Goal: Information Seeking & Learning: Learn about a topic

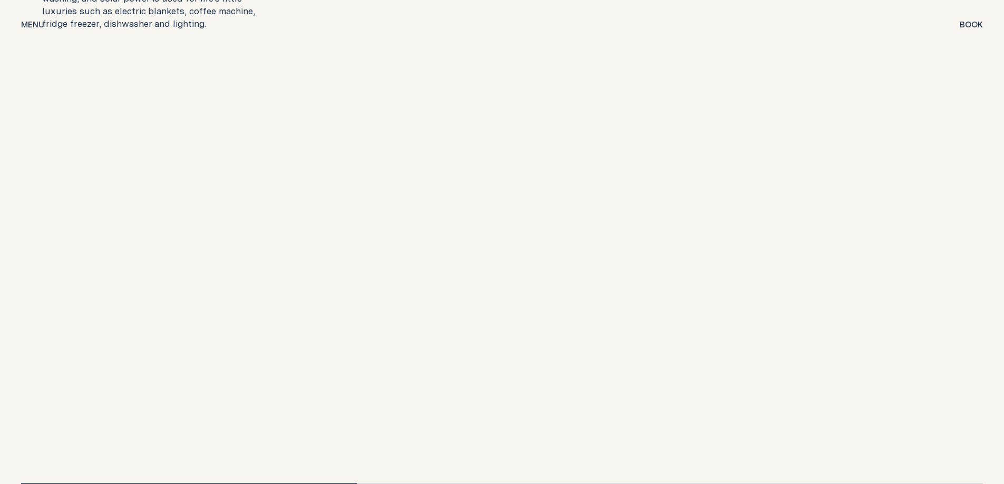
scroll to position [2265, 0]
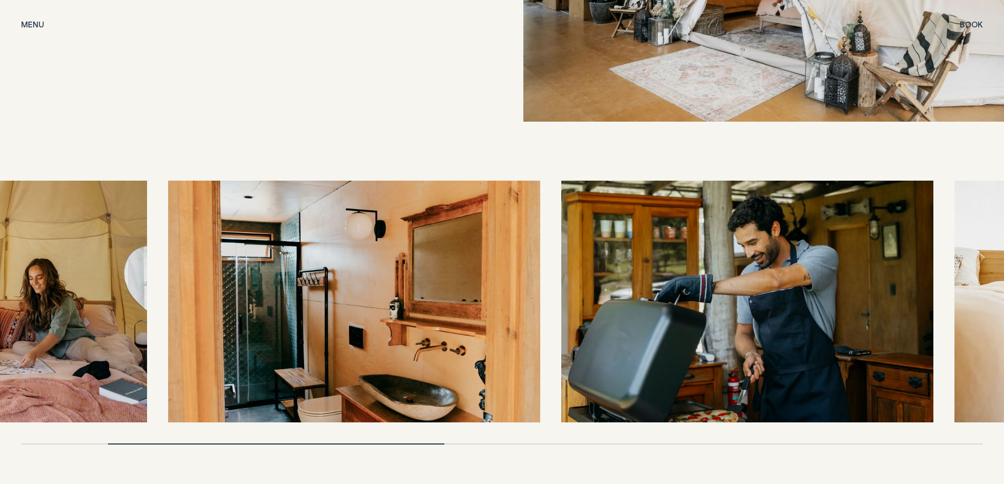
drag, startPoint x: 509, startPoint y: 298, endPoint x: 256, endPoint y: 322, distance: 254.0
click at [256, 322] on img at bounding box center [354, 302] width 372 height 242
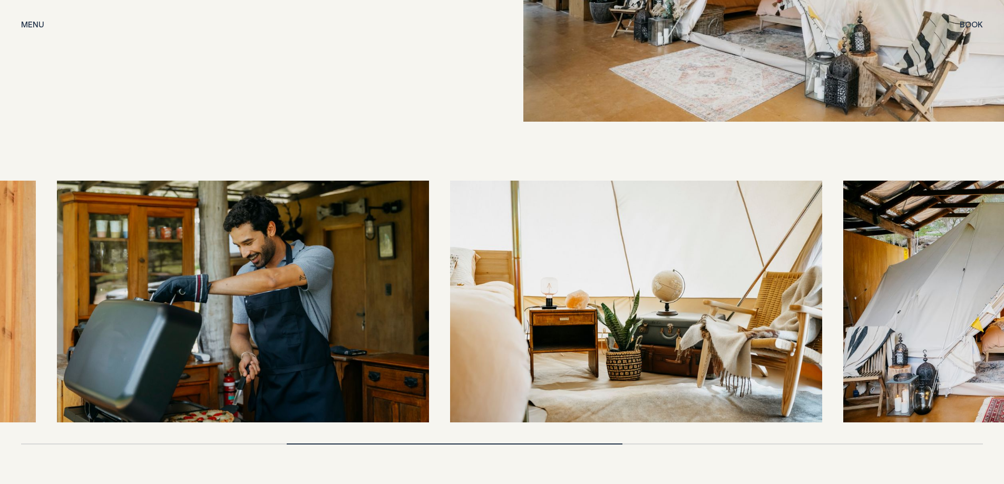
drag, startPoint x: 606, startPoint y: 281, endPoint x: 244, endPoint y: 297, distance: 361.7
click at [244, 297] on img at bounding box center [243, 302] width 372 height 242
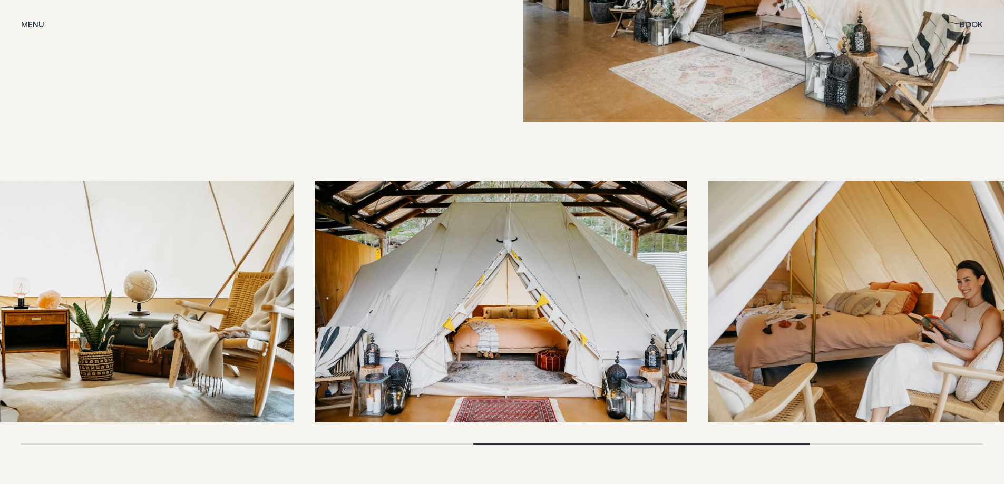
drag, startPoint x: 744, startPoint y: 278, endPoint x: 244, endPoint y: 297, distance: 500.3
click at [244, 297] on img at bounding box center [108, 302] width 372 height 242
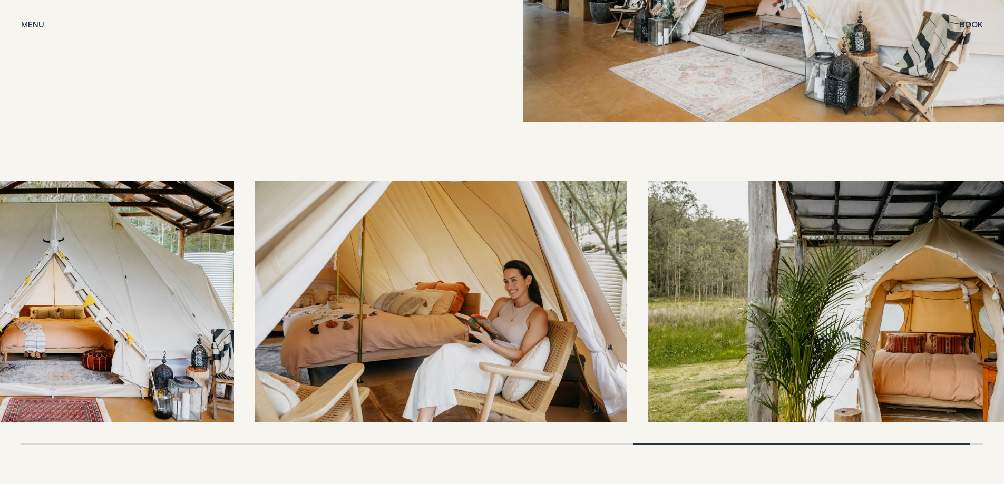
drag, startPoint x: 781, startPoint y: 254, endPoint x: 220, endPoint y: 286, distance: 561.4
click at [220, 286] on img at bounding box center [48, 302] width 372 height 242
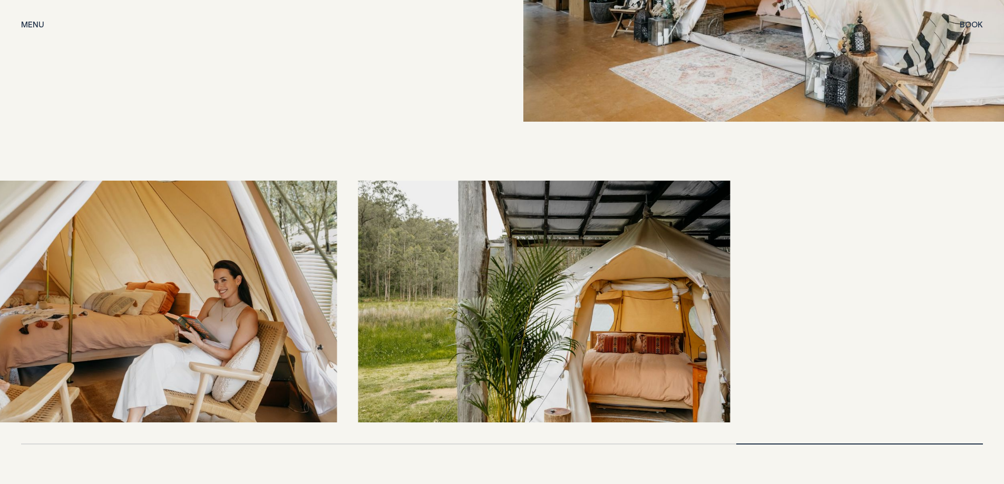
drag, startPoint x: 785, startPoint y: 254, endPoint x: 296, endPoint y: 319, distance: 493.1
click at [296, 319] on div at bounding box center [501, 302] width 961 height 242
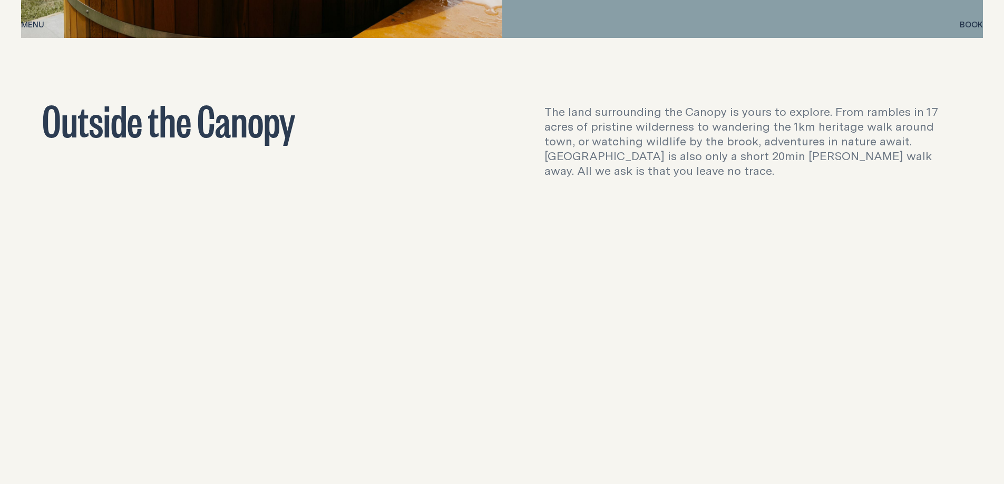
scroll to position [3213, 0]
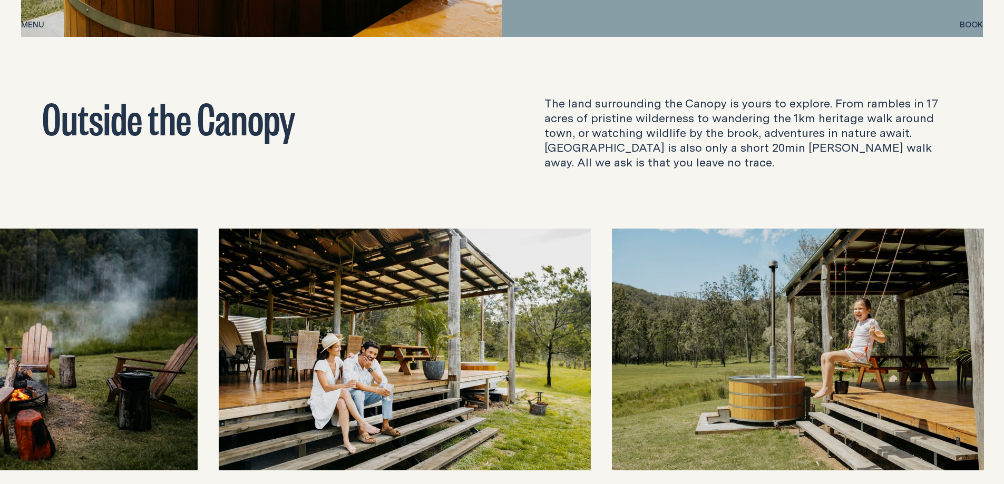
drag, startPoint x: 591, startPoint y: 301, endPoint x: 346, endPoint y: 320, distance: 245.7
click at [346, 320] on img at bounding box center [405, 350] width 372 height 242
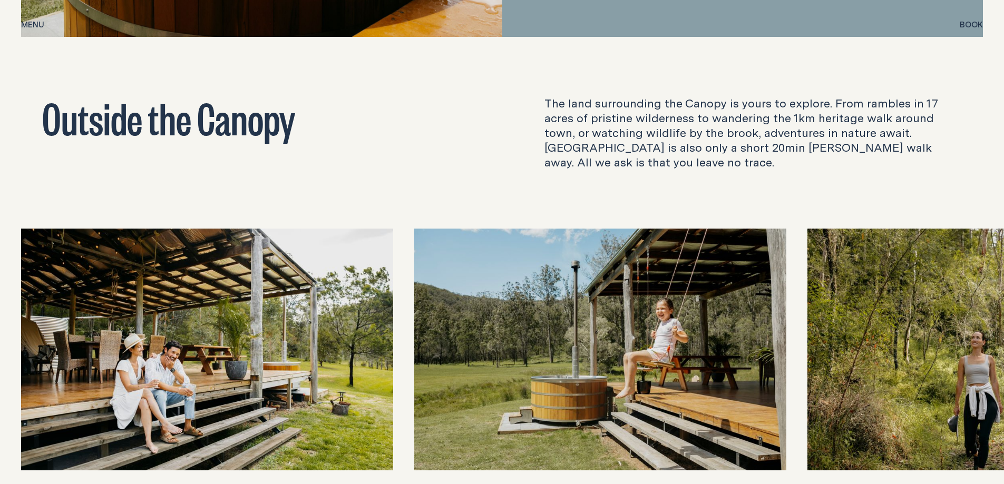
drag, startPoint x: 714, startPoint y: 298, endPoint x: 376, endPoint y: 322, distance: 339.1
click at [376, 322] on div at bounding box center [501, 350] width 961 height 242
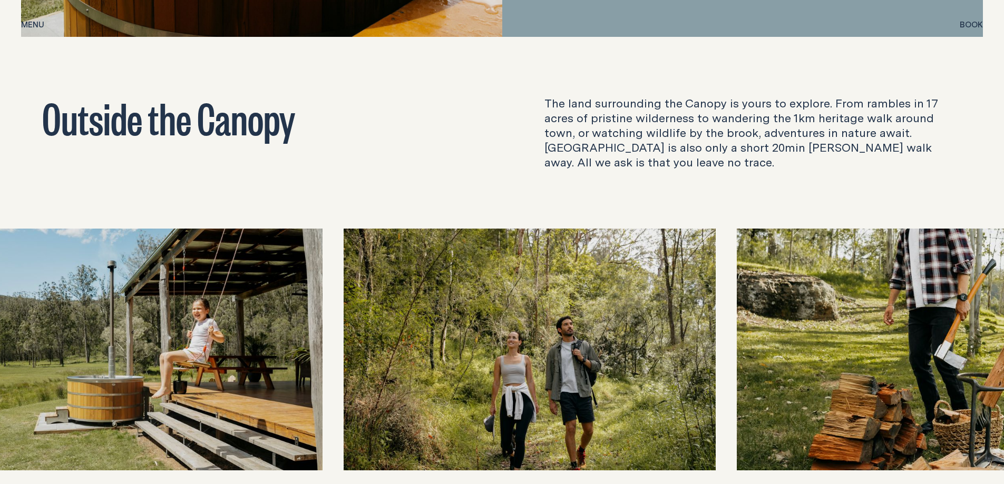
drag, startPoint x: 678, startPoint y: 348, endPoint x: 212, endPoint y: 368, distance: 467.1
click at [212, 368] on img at bounding box center [136, 350] width 372 height 242
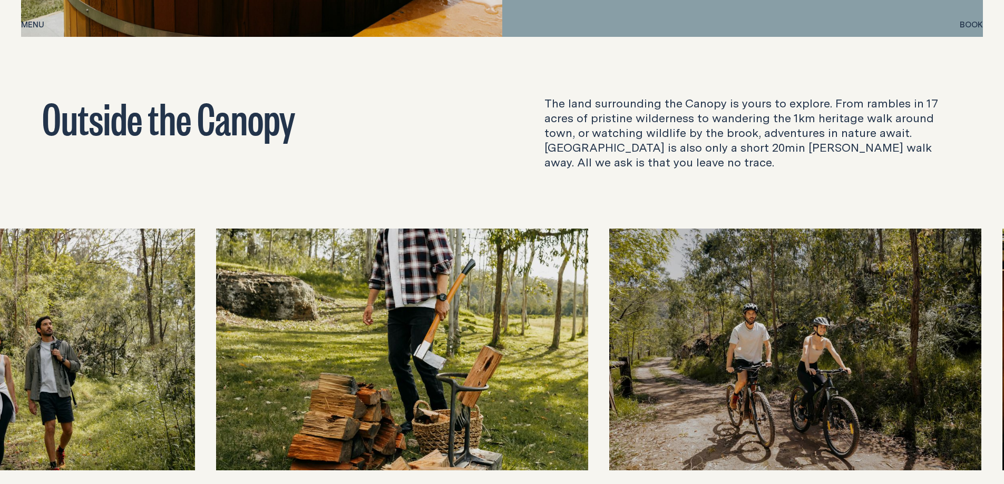
drag, startPoint x: 667, startPoint y: 351, endPoint x: 75, endPoint y: 366, distance: 592.8
click at [75, 366] on img at bounding box center [9, 350] width 372 height 242
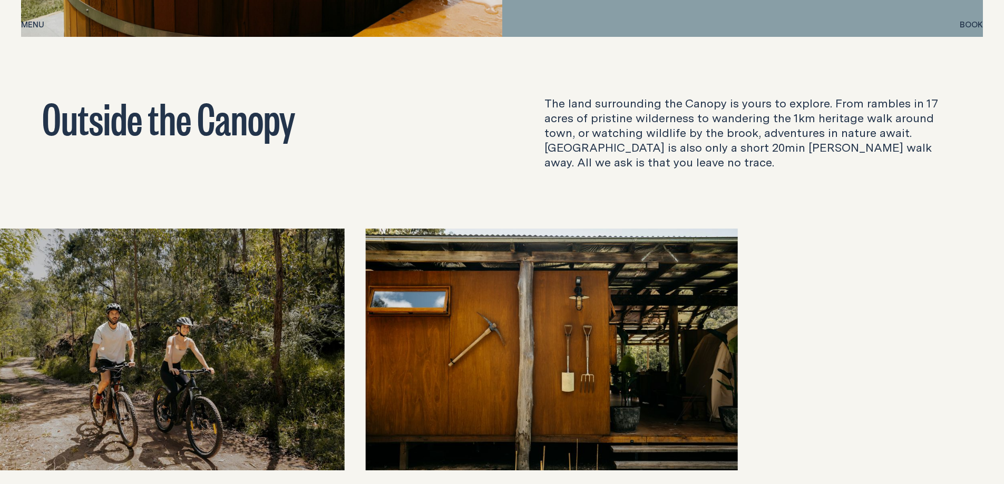
drag, startPoint x: 646, startPoint y: 345, endPoint x: 0, endPoint y: 350, distance: 646.4
click at [0, 350] on img at bounding box center [159, 350] width 372 height 242
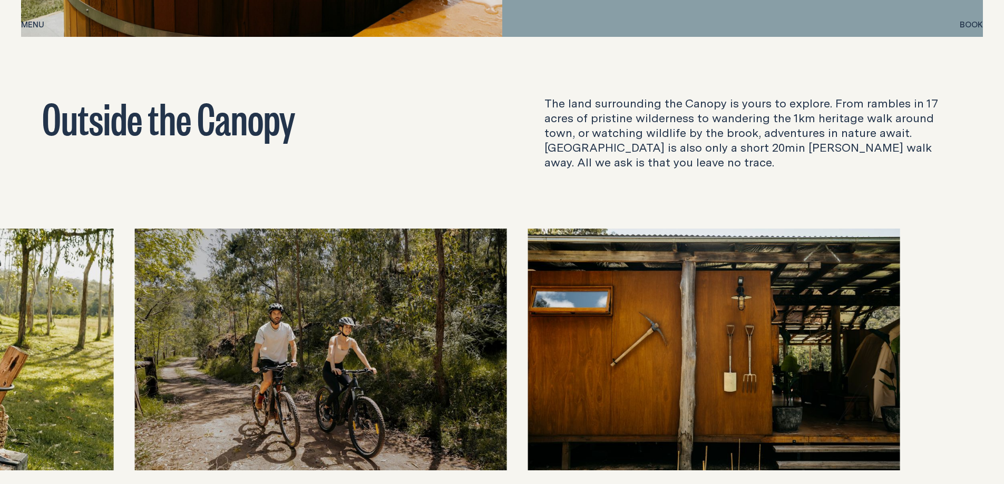
drag, startPoint x: 655, startPoint y: 340, endPoint x: 0, endPoint y: 356, distance: 655.0
click at [21, 356] on div at bounding box center [501, 350] width 961 height 242
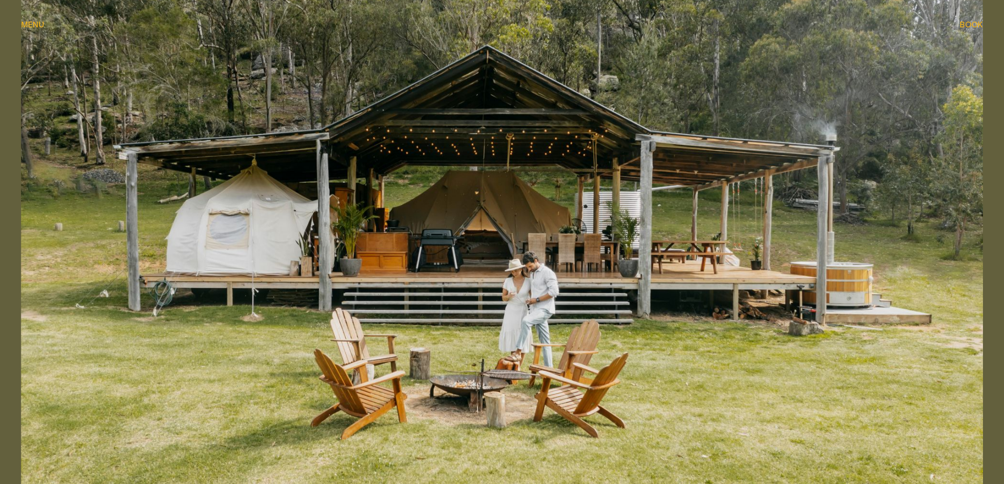
scroll to position [0, 0]
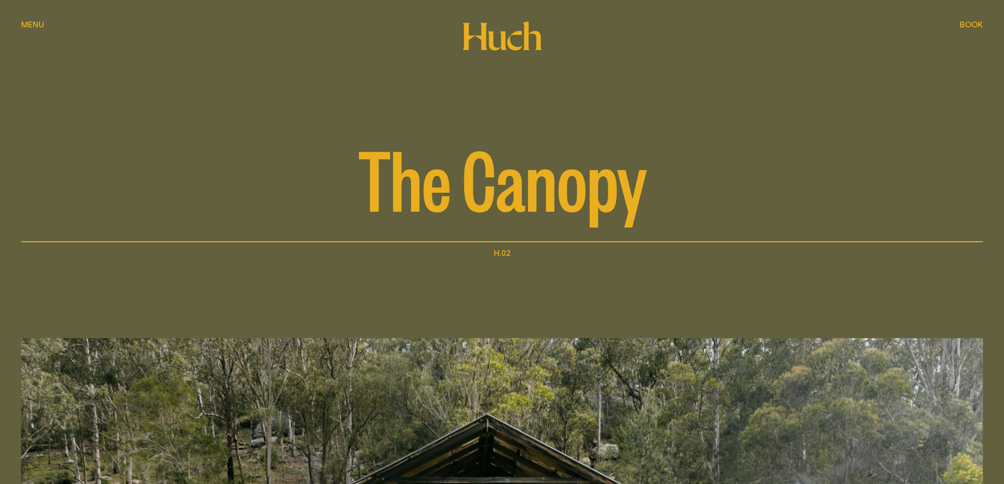
click at [27, 22] on span "Menu" at bounding box center [32, 25] width 23 height 8
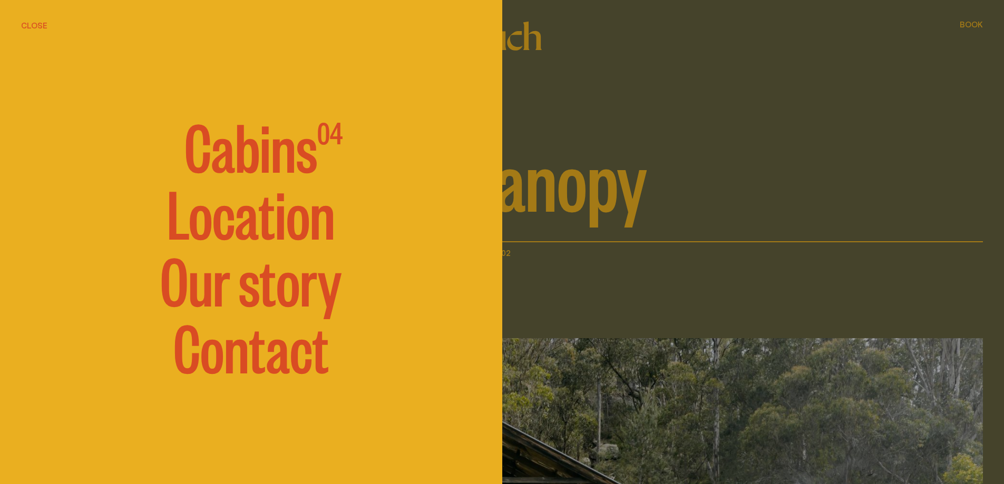
click at [242, 143] on span "Cabins" at bounding box center [250, 144] width 133 height 63
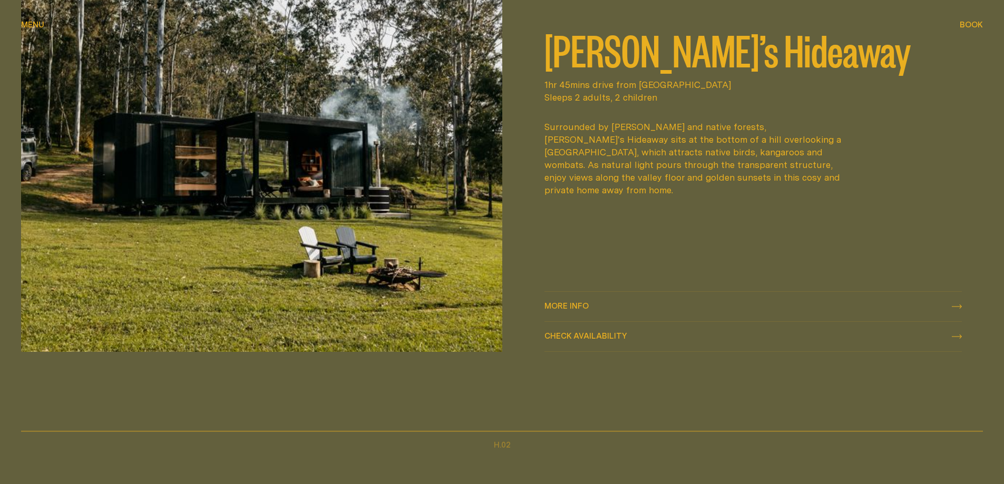
scroll to position [632, 0]
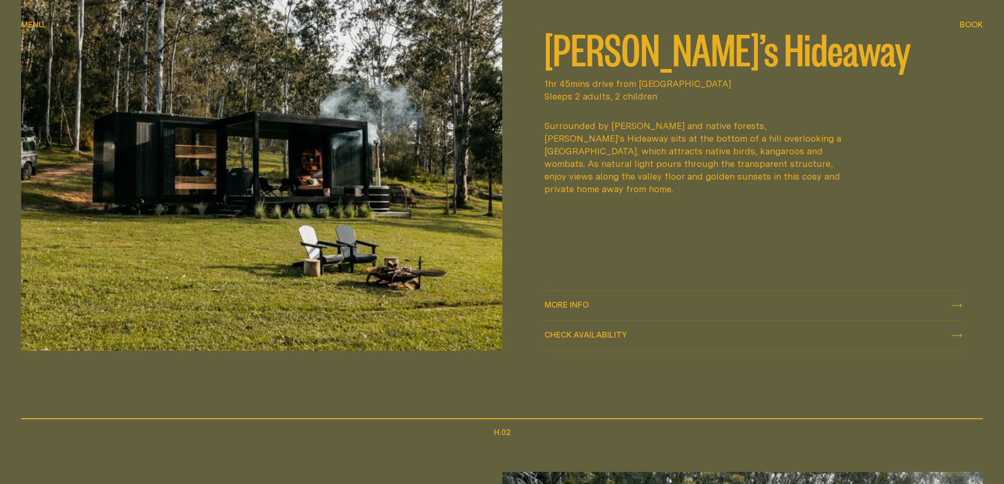
click at [592, 61] on h2 "[PERSON_NAME]’s Hideaway" at bounding box center [753, 48] width 418 height 42
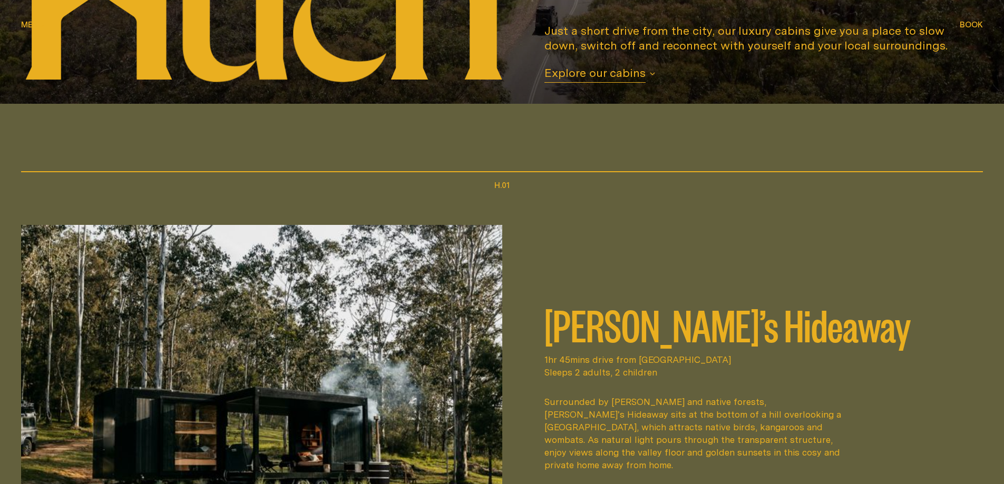
scroll to position [527, 0]
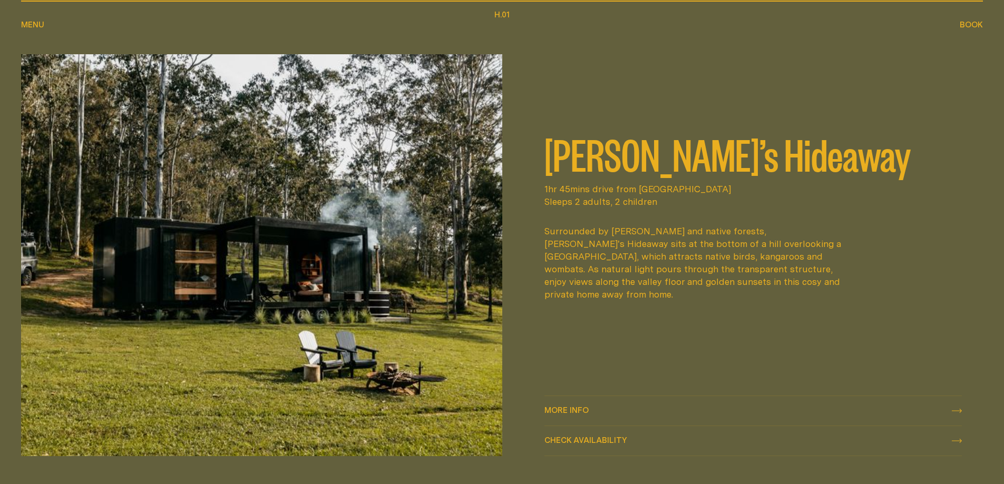
click at [957, 405] on div "More info More info" at bounding box center [753, 411] width 418 height 13
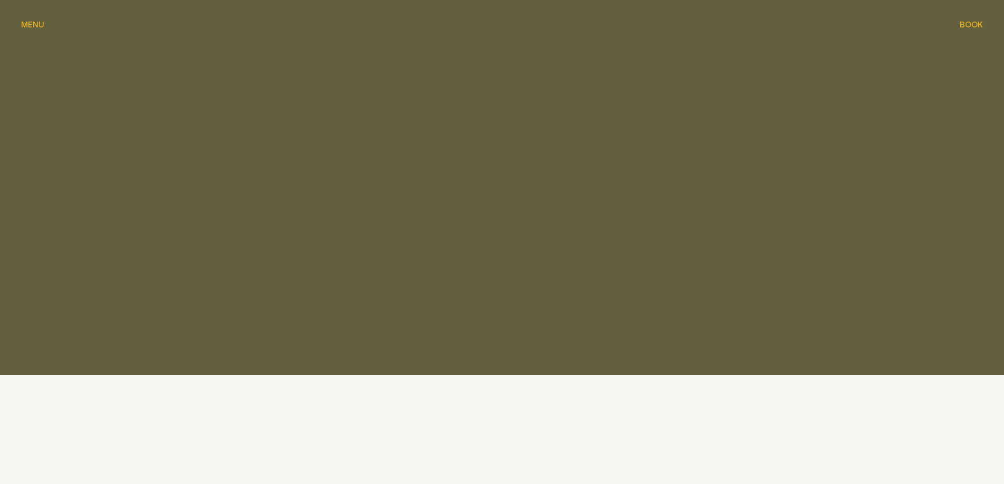
scroll to position [1422, 0]
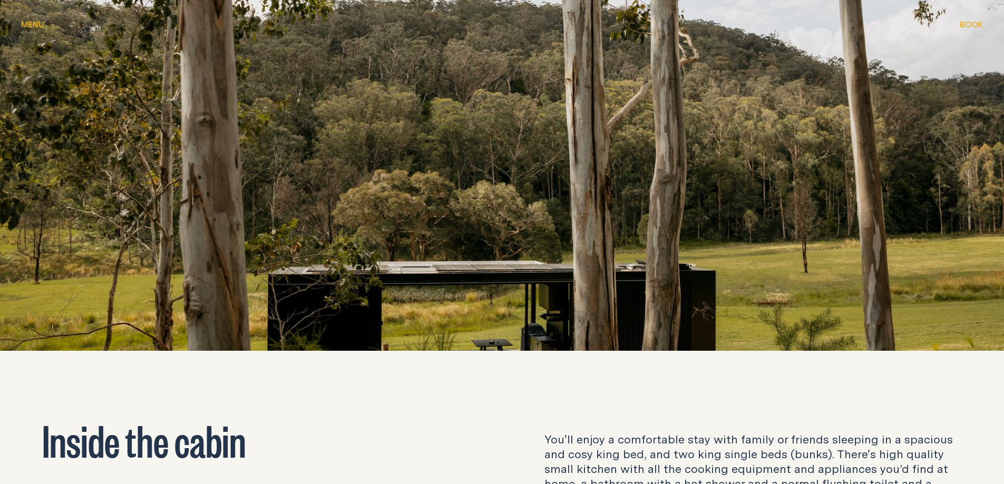
click at [569, 221] on div at bounding box center [502, 187] width 1004 height 465
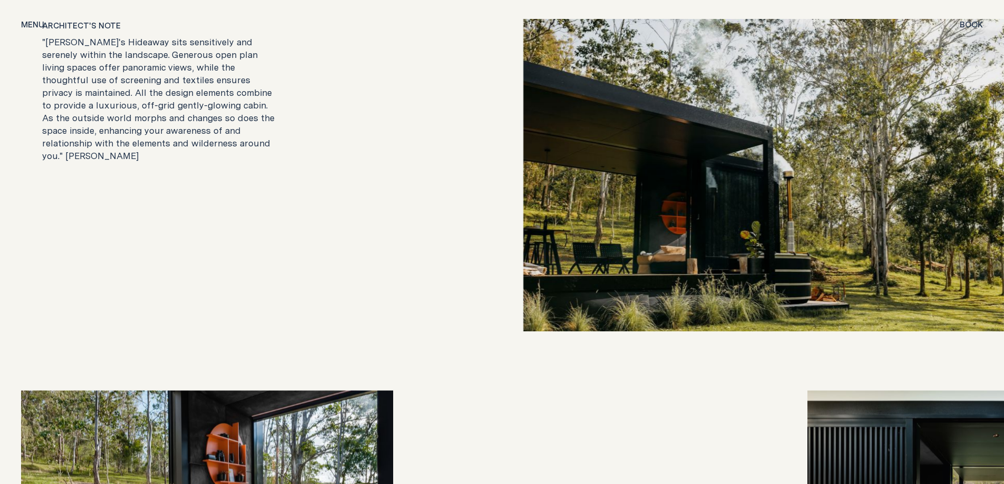
scroll to position [2265, 0]
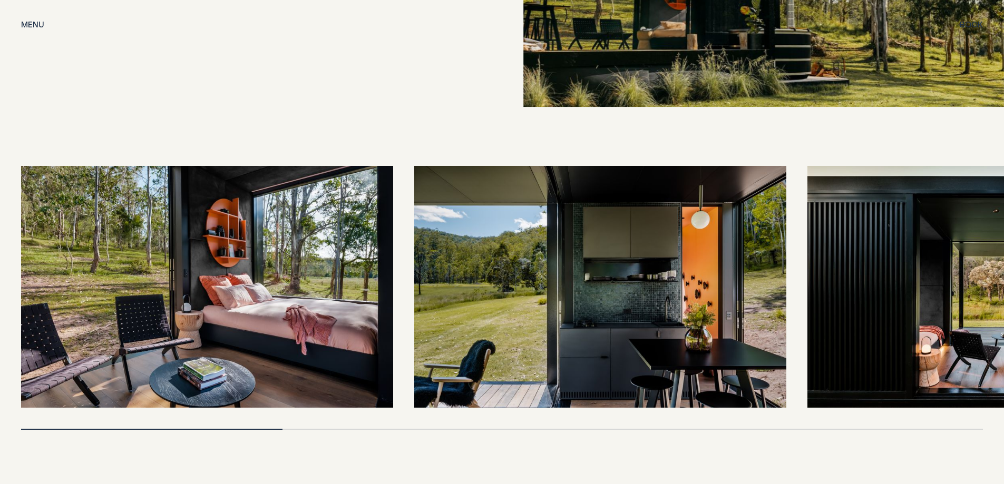
click at [257, 276] on img at bounding box center [207, 287] width 372 height 242
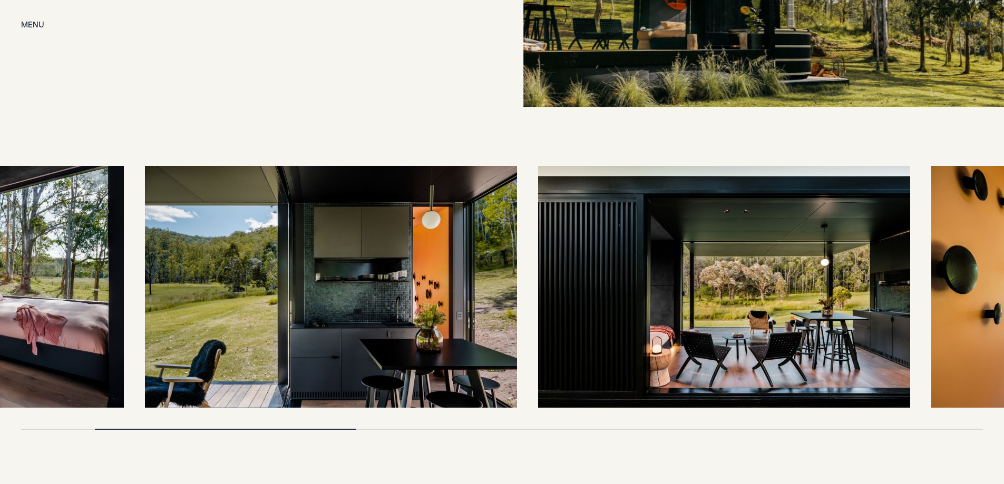
drag, startPoint x: 625, startPoint y: 313, endPoint x: 348, endPoint y: 332, distance: 277.2
click at [348, 332] on img at bounding box center [331, 287] width 372 height 242
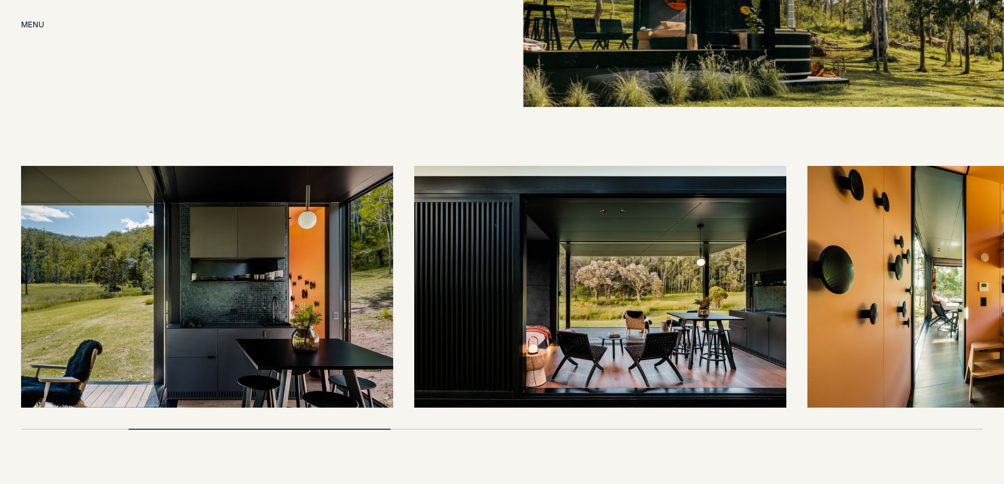
drag, startPoint x: 712, startPoint y: 274, endPoint x: 501, endPoint y: 284, distance: 211.5
click at [501, 284] on img at bounding box center [600, 287] width 372 height 242
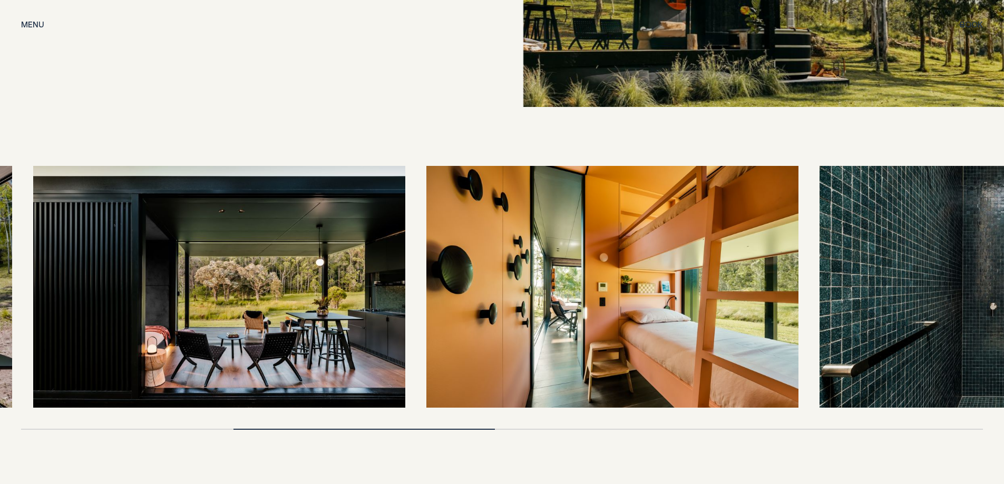
drag, startPoint x: 618, startPoint y: 314, endPoint x: 227, endPoint y: 338, distance: 392.1
click at [227, 338] on img at bounding box center [219, 287] width 372 height 242
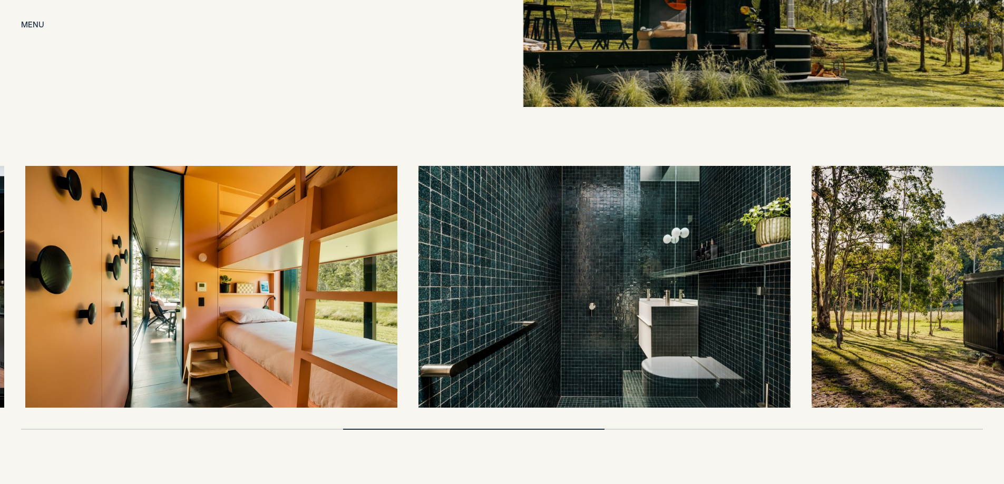
drag, startPoint x: 697, startPoint y: 277, endPoint x: 306, endPoint y: 299, distance: 391.5
click at [306, 299] on img at bounding box center [211, 287] width 372 height 242
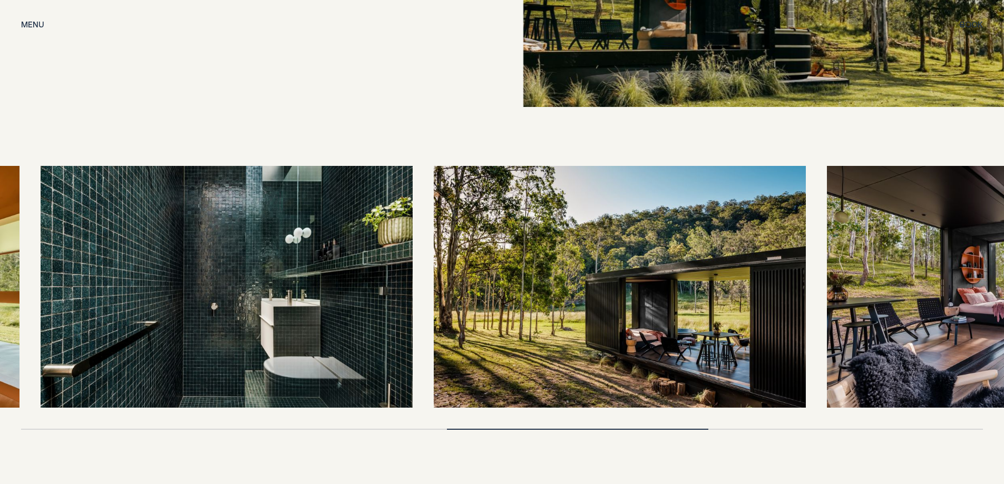
drag, startPoint x: 686, startPoint y: 306, endPoint x: 311, endPoint y: 319, distance: 375.3
click at [311, 319] on img at bounding box center [227, 287] width 372 height 242
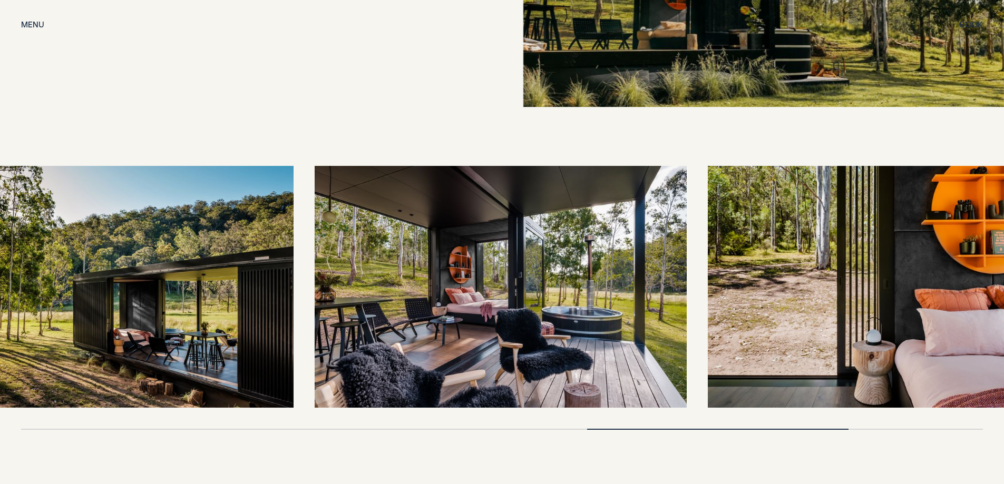
drag, startPoint x: 758, startPoint y: 329, endPoint x: 257, endPoint y: 357, distance: 501.2
click at [257, 357] on img at bounding box center [108, 287] width 372 height 242
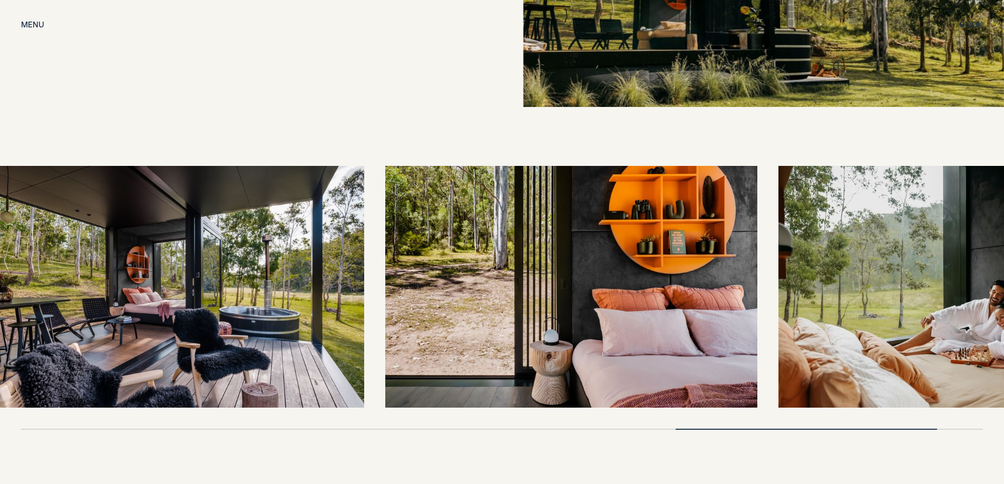
drag, startPoint x: 729, startPoint y: 338, endPoint x: 305, endPoint y: 346, distance: 424.1
click at [305, 346] on img at bounding box center [178, 287] width 372 height 242
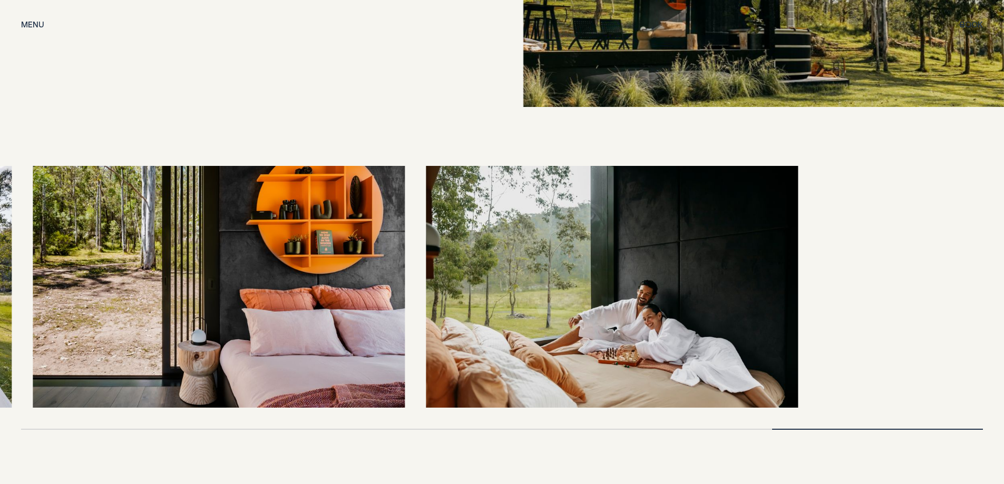
drag, startPoint x: 766, startPoint y: 328, endPoint x: 288, endPoint y: 328, distance: 478.8
click at [288, 328] on img at bounding box center [219, 287] width 372 height 242
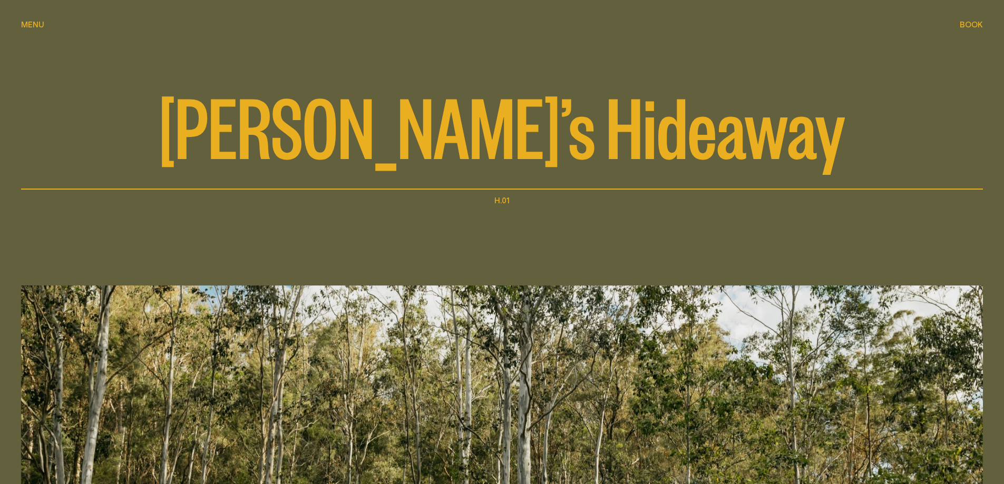
scroll to position [0, 0]
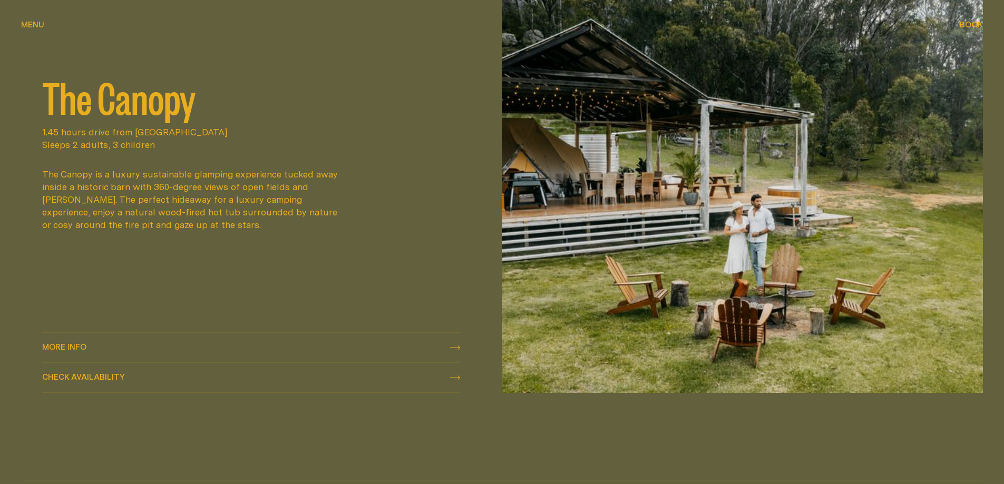
scroll to position [1159, 0]
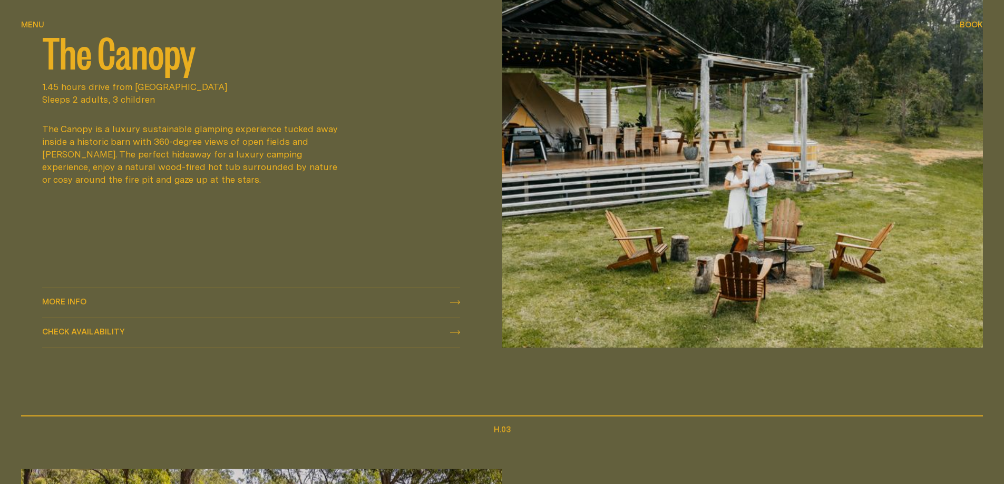
click at [71, 299] on span "More info" at bounding box center [64, 302] width 44 height 8
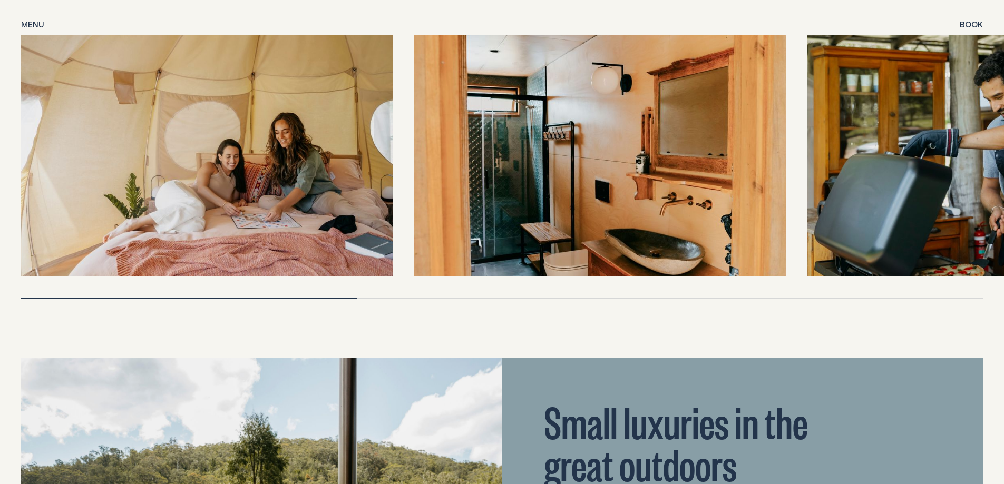
scroll to position [2423, 0]
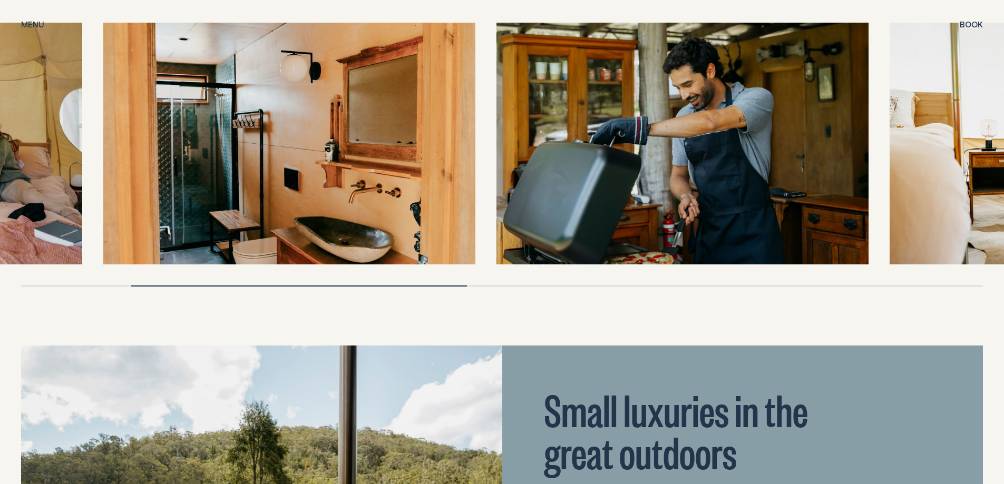
drag, startPoint x: 351, startPoint y: 164, endPoint x: 26, endPoint y: 192, distance: 326.2
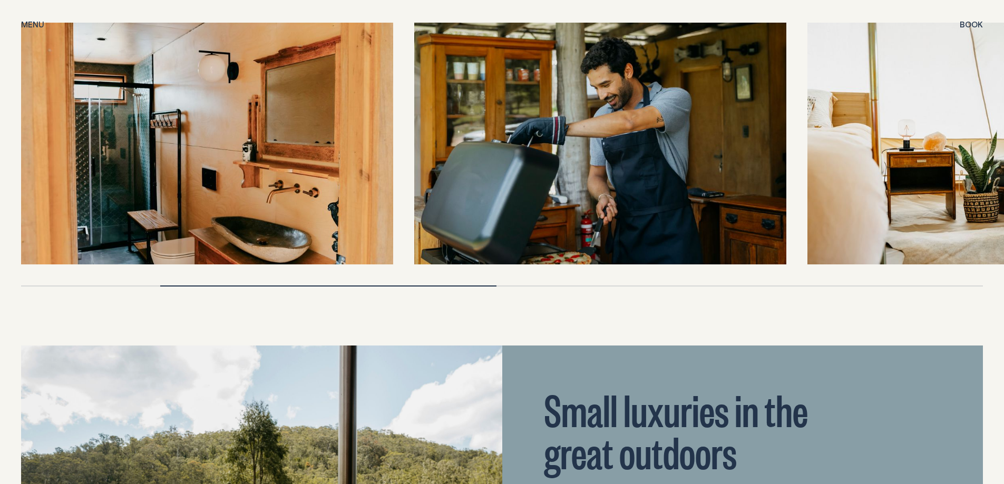
click at [170, 191] on img at bounding box center [207, 144] width 372 height 242
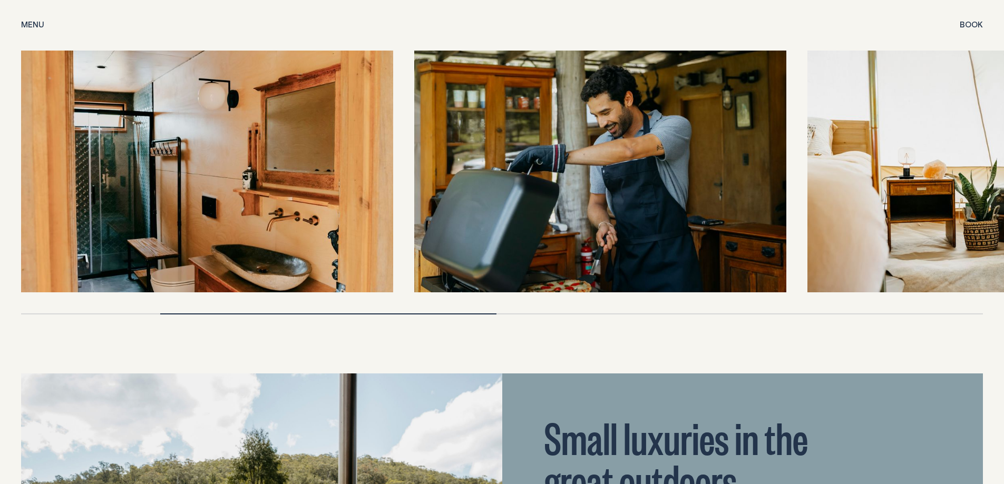
scroll to position [2371, 0]
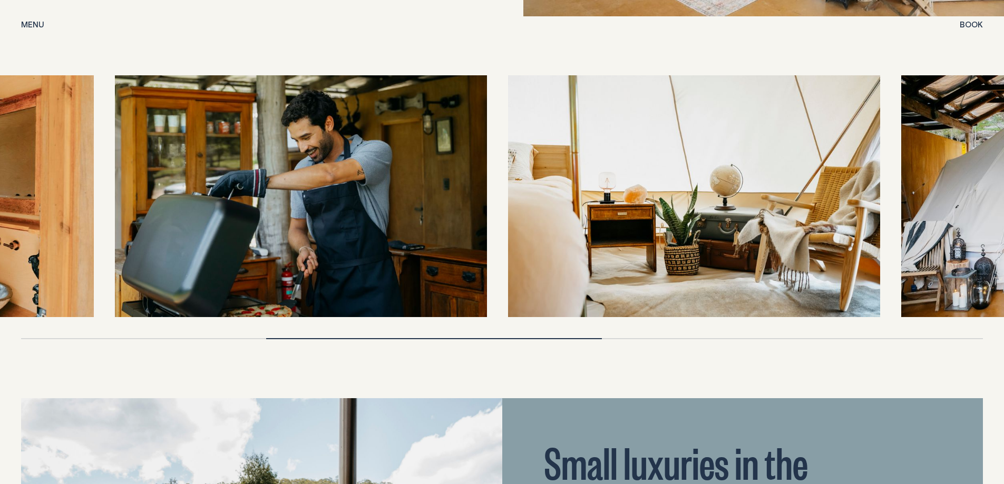
drag, startPoint x: 522, startPoint y: 175, endPoint x: 217, endPoint y: 193, distance: 305.5
click at [217, 193] on img at bounding box center [301, 196] width 372 height 242
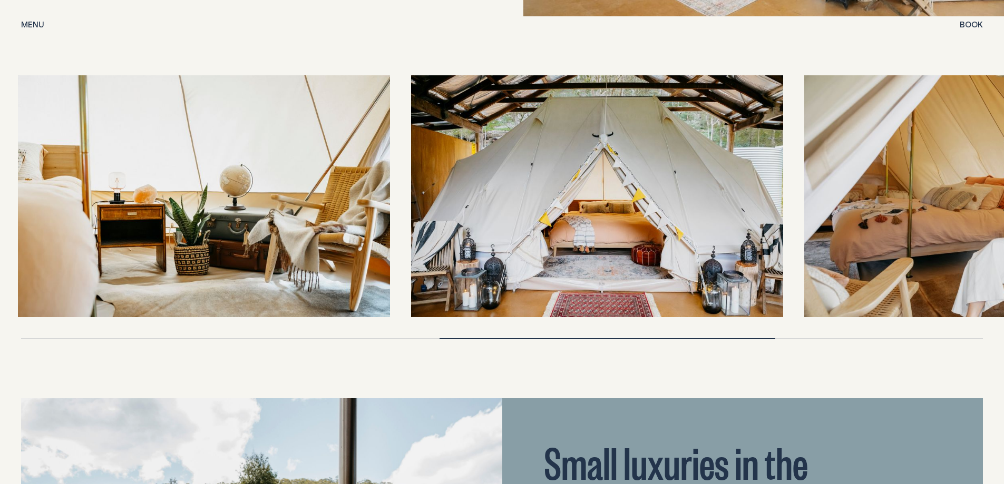
drag, startPoint x: 739, startPoint y: 145, endPoint x: 327, endPoint y: 195, distance: 414.9
click at [327, 195] on img at bounding box center [204, 196] width 372 height 242
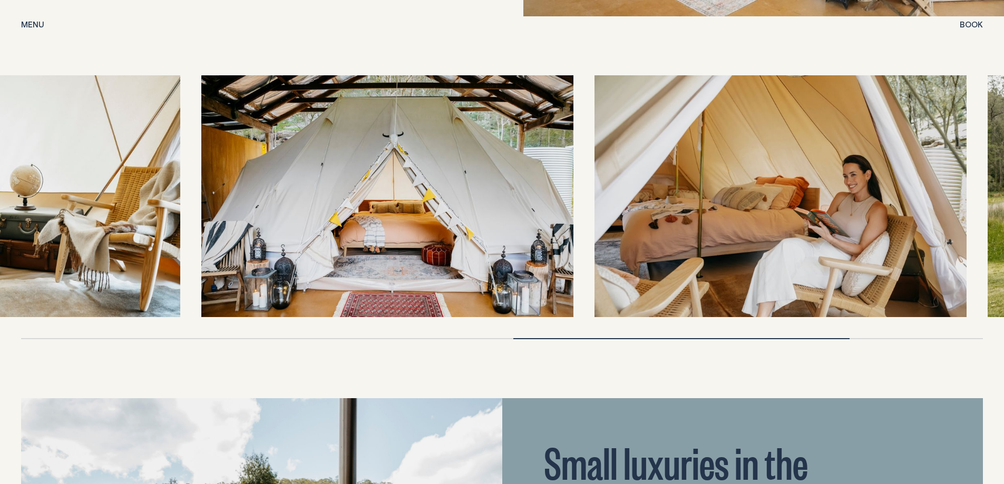
drag, startPoint x: 748, startPoint y: 220, endPoint x: 533, endPoint y: 236, distance: 215.5
click at [533, 236] on img at bounding box center [387, 196] width 372 height 242
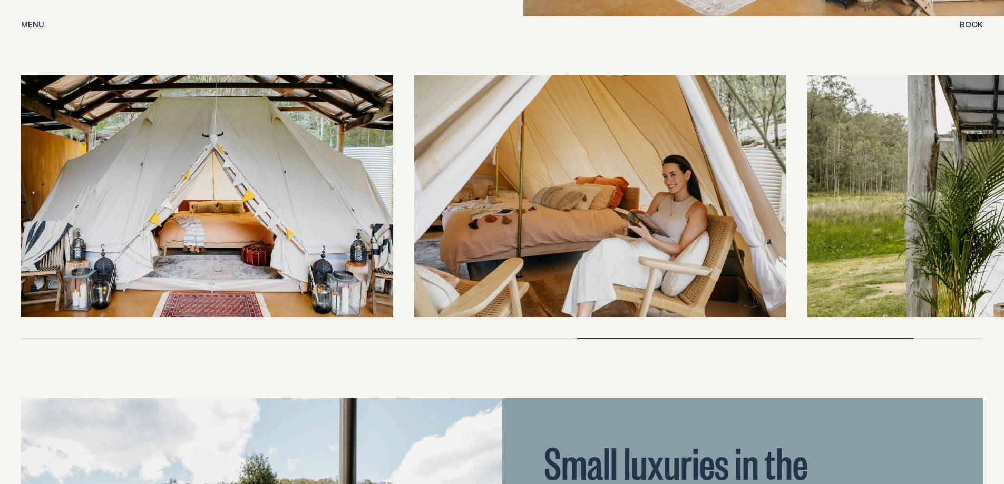
drag, startPoint x: 707, startPoint y: 214, endPoint x: 250, endPoint y: 260, distance: 459.6
click at [247, 263] on div at bounding box center [501, 196] width 961 height 242
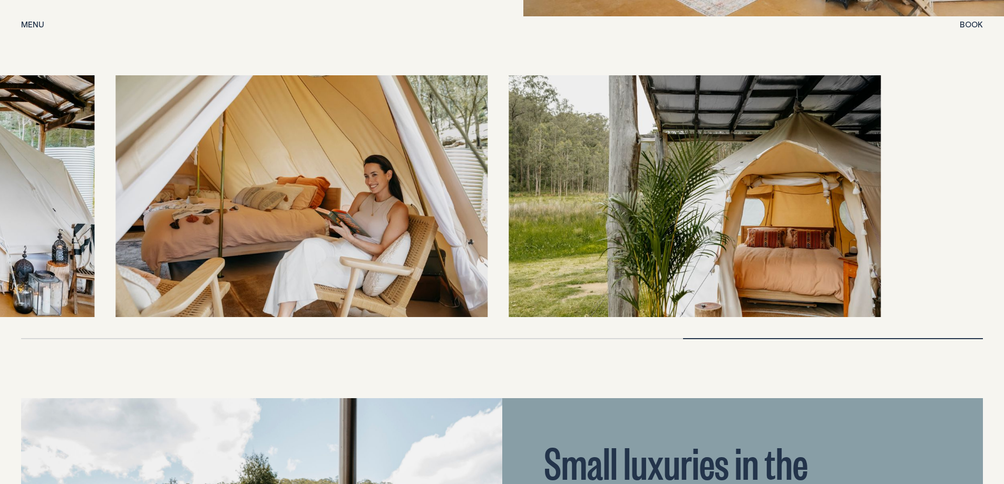
drag, startPoint x: 723, startPoint y: 230, endPoint x: 395, endPoint y: 263, distance: 329.4
click at [395, 263] on img at bounding box center [301, 196] width 372 height 242
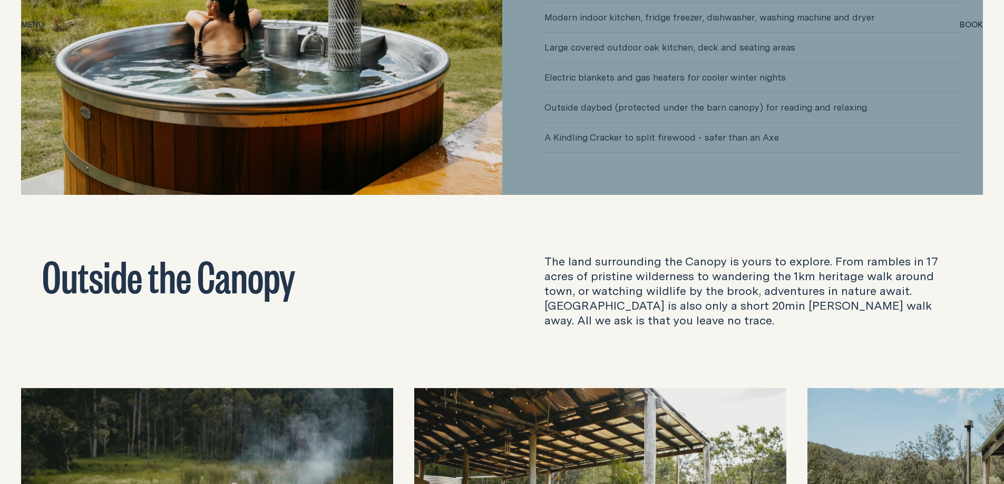
scroll to position [3266, 0]
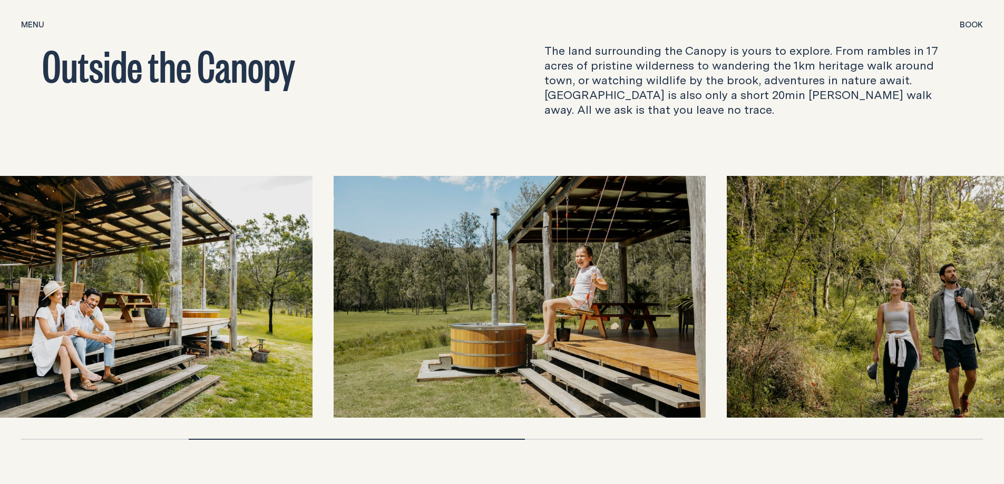
drag, startPoint x: 751, startPoint y: 309, endPoint x: 273, endPoint y: 294, distance: 478.0
click at [273, 294] on img at bounding box center [126, 297] width 372 height 242
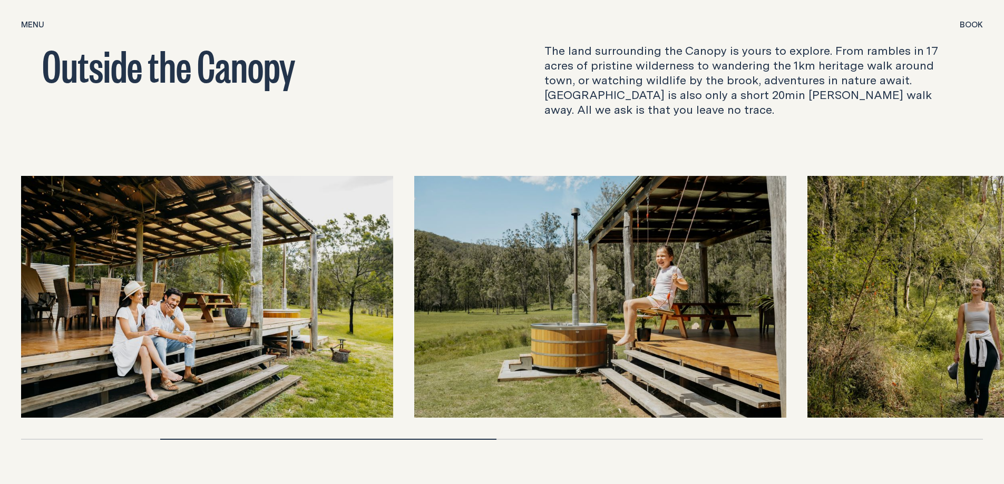
drag, startPoint x: 715, startPoint y: 321, endPoint x: 567, endPoint y: 315, distance: 148.7
click at [567, 316] on img at bounding box center [600, 297] width 372 height 242
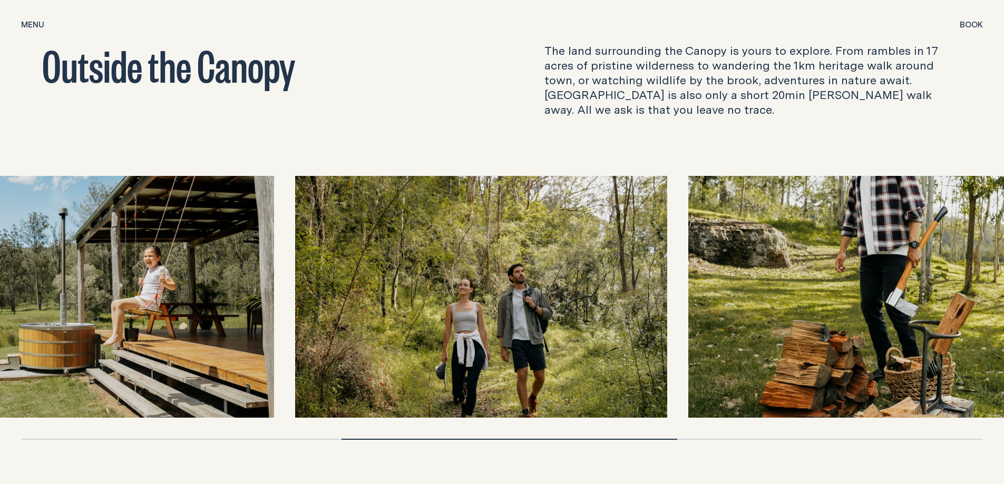
drag, startPoint x: 743, startPoint y: 313, endPoint x: 231, endPoint y: 300, distance: 512.2
click at [231, 300] on img at bounding box center [88, 297] width 372 height 242
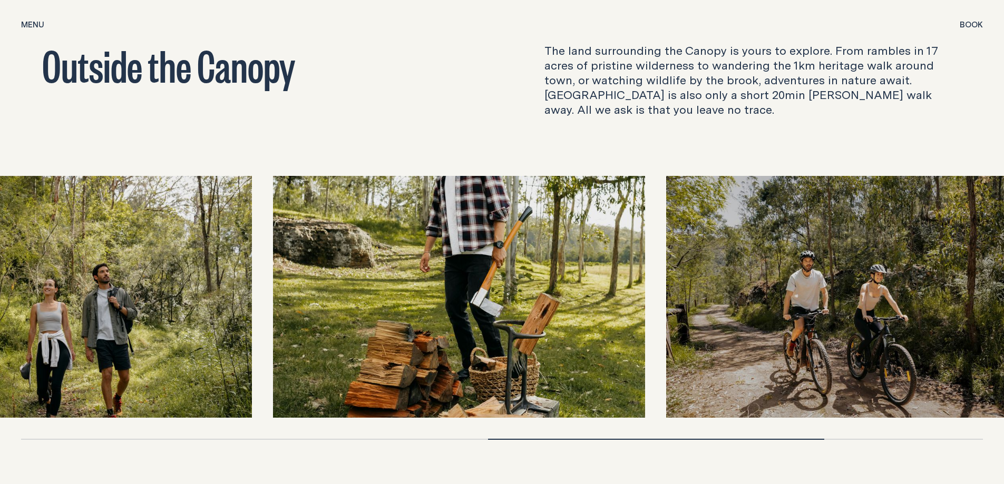
drag, startPoint x: 636, startPoint y: 310, endPoint x: 396, endPoint y: 302, distance: 240.9
click at [396, 302] on img at bounding box center [459, 297] width 372 height 242
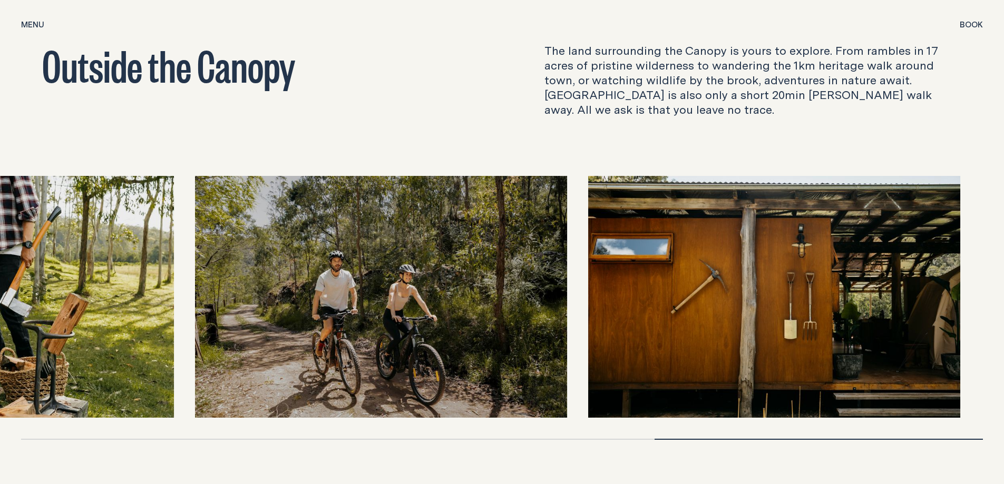
drag, startPoint x: 899, startPoint y: 309, endPoint x: 286, endPoint y: 287, distance: 613.6
click at [286, 287] on img at bounding box center [381, 297] width 372 height 242
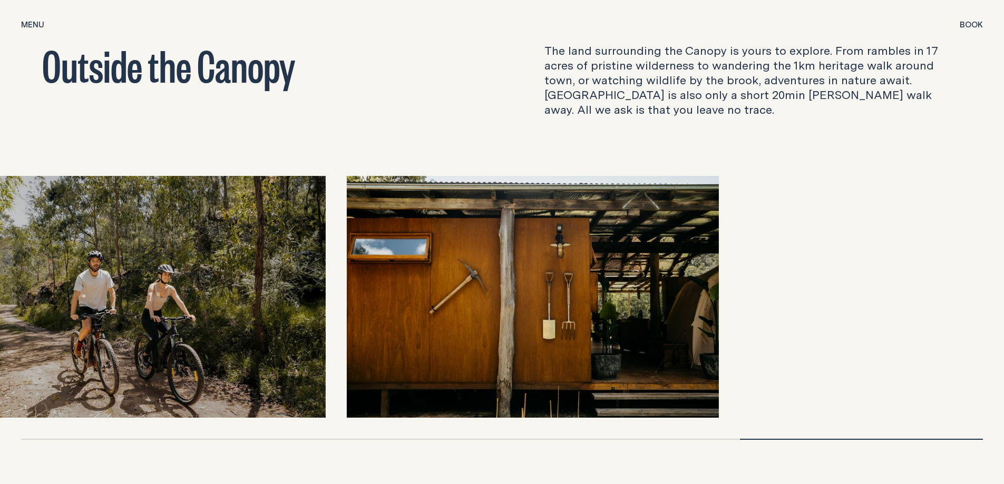
drag, startPoint x: 899, startPoint y: 327, endPoint x: 274, endPoint y: 295, distance: 625.0
click at [273, 299] on div at bounding box center [501, 297] width 961 height 242
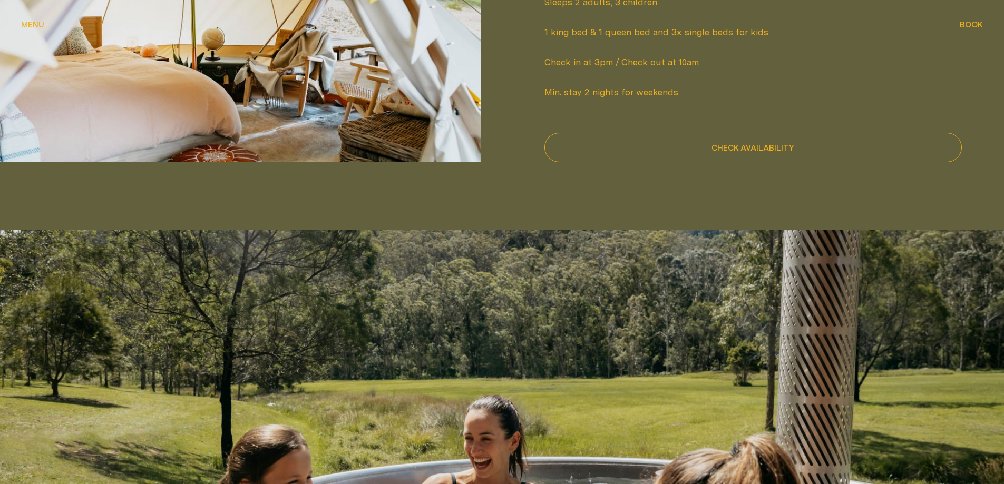
scroll to position [905, 0]
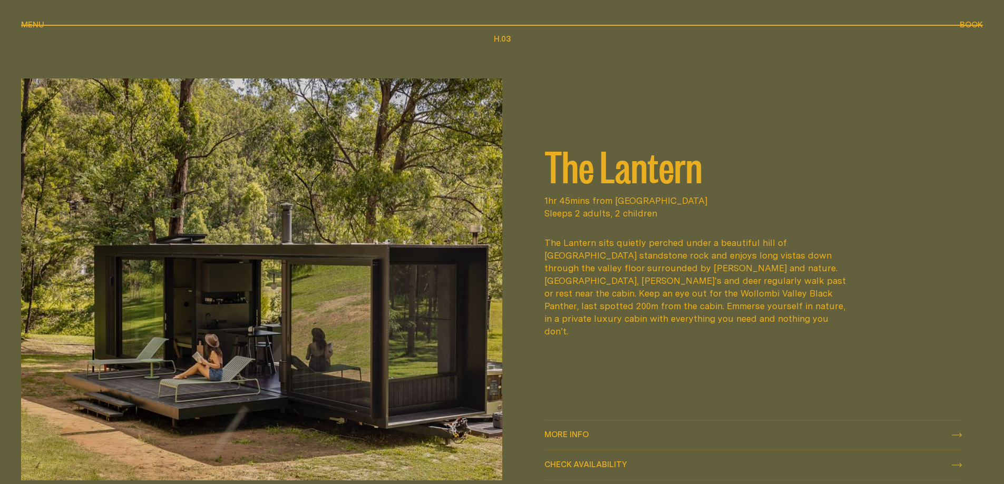
scroll to position [1580, 0]
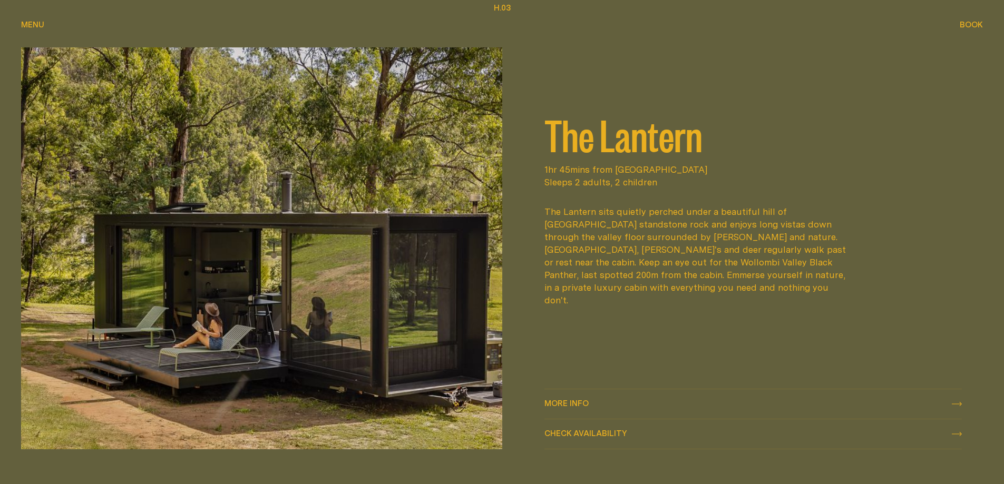
click at [586, 397] on link "More info More info" at bounding box center [753, 403] width 418 height 29
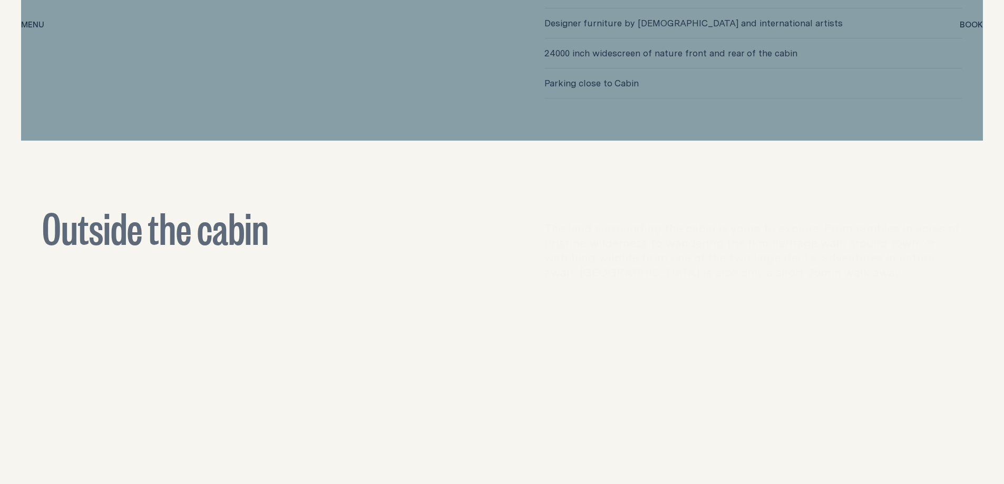
scroll to position [3477, 0]
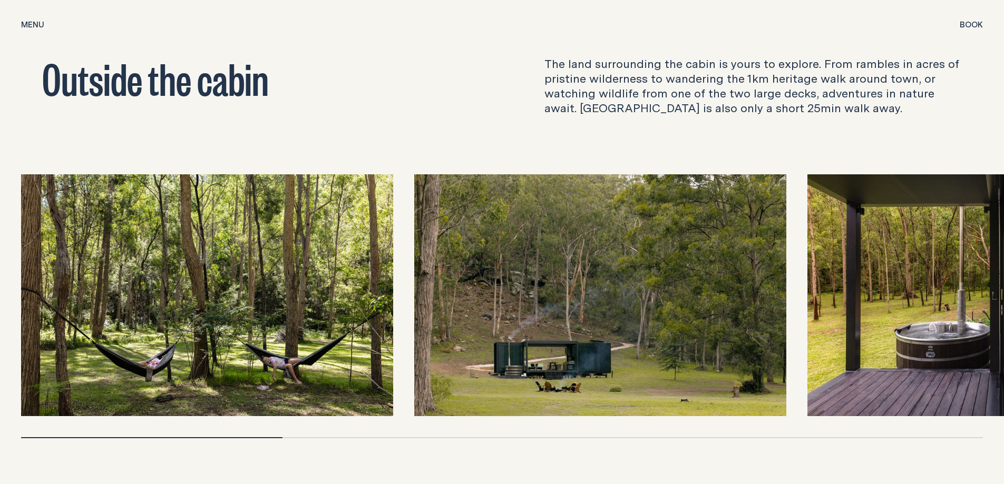
click at [503, 301] on img at bounding box center [600, 295] width 372 height 242
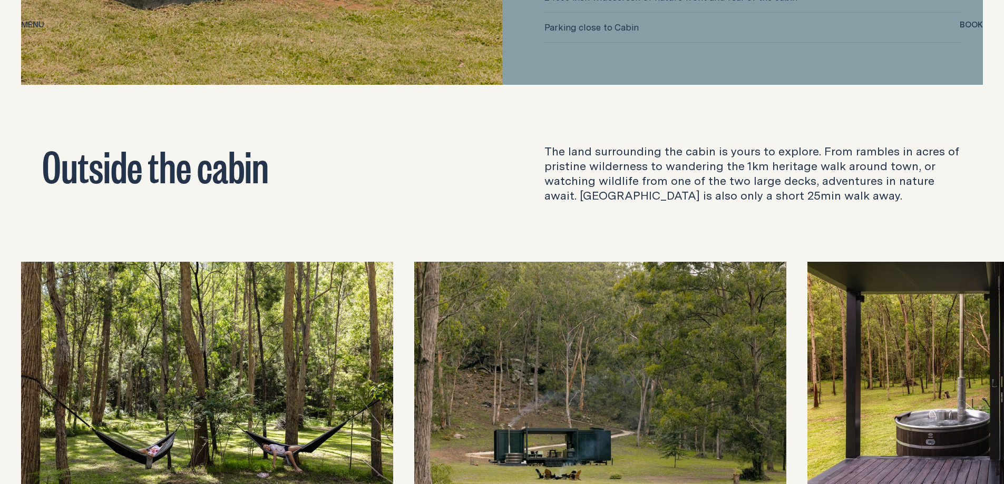
scroll to position [3529, 0]
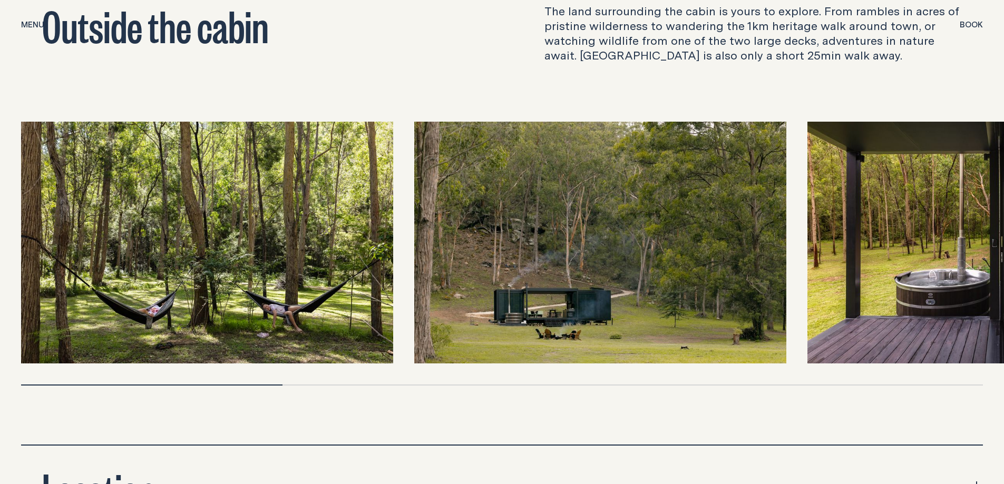
drag, startPoint x: 515, startPoint y: 270, endPoint x: 543, endPoint y: 235, distance: 44.6
click at [543, 235] on img at bounding box center [600, 243] width 372 height 242
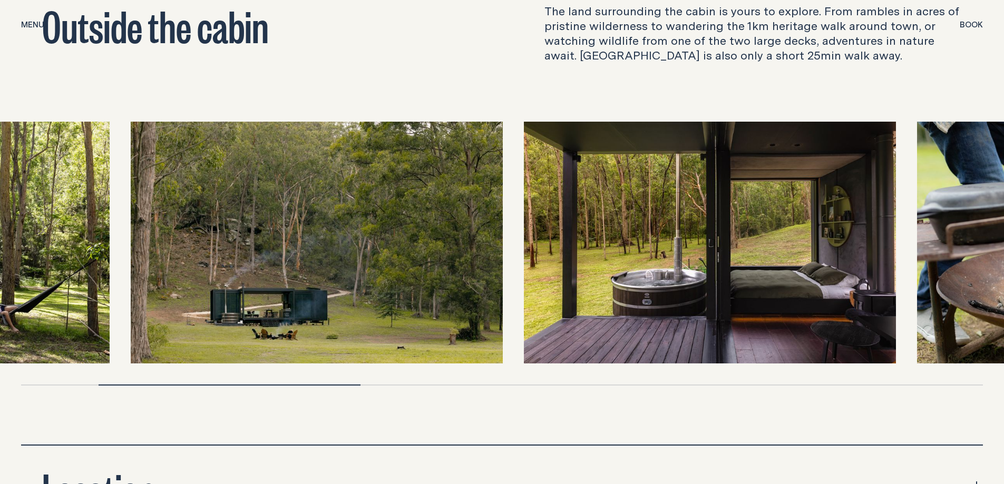
drag, startPoint x: 731, startPoint y: 292, endPoint x: 445, endPoint y: 308, distance: 286.0
click at [445, 308] on img at bounding box center [317, 243] width 372 height 242
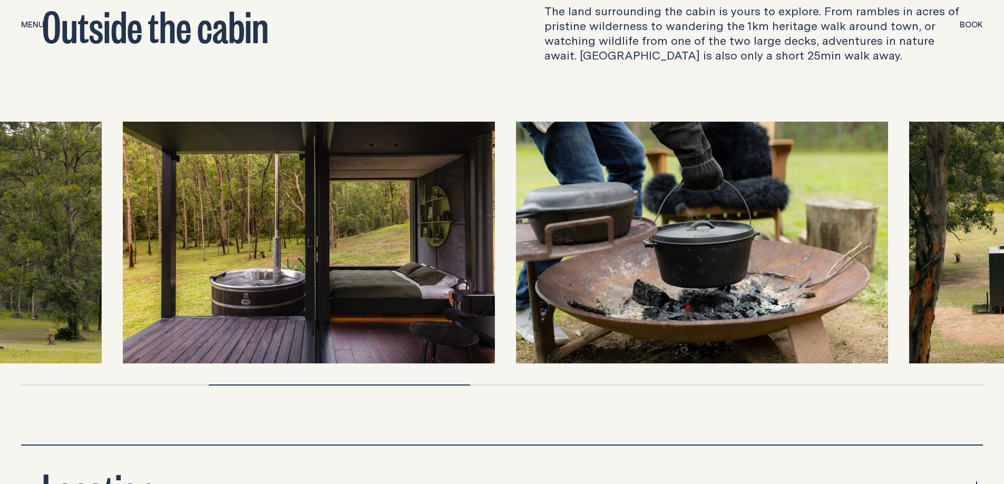
drag, startPoint x: 648, startPoint y: 297, endPoint x: 347, endPoint y: 302, distance: 301.9
click at [347, 302] on img at bounding box center [309, 243] width 372 height 242
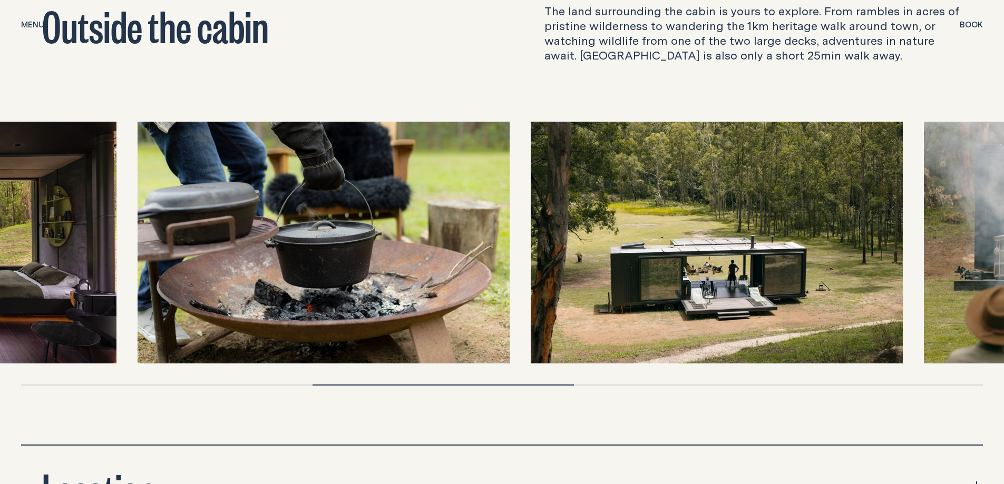
drag, startPoint x: 693, startPoint y: 288, endPoint x: 391, endPoint y: 302, distance: 302.7
click at [391, 302] on img at bounding box center [323, 243] width 372 height 242
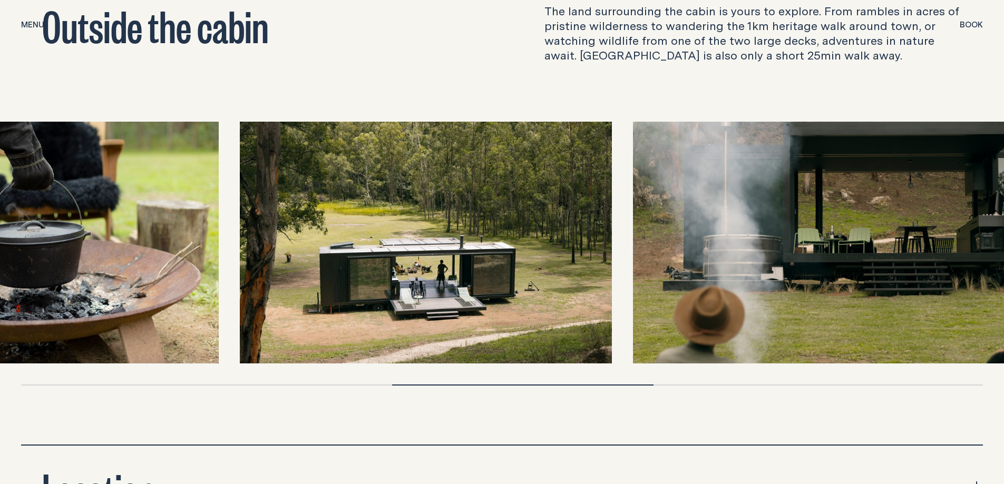
drag, startPoint x: 752, startPoint y: 292, endPoint x: 575, endPoint y: 288, distance: 177.1
click at [575, 288] on img at bounding box center [426, 243] width 372 height 242
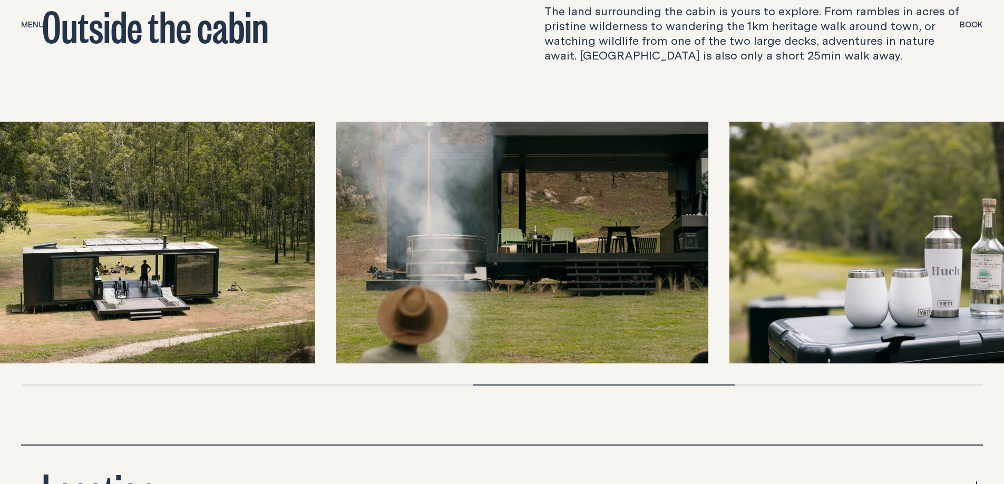
drag, startPoint x: 850, startPoint y: 257, endPoint x: 378, endPoint y: 300, distance: 474.0
click at [378, 300] on img at bounding box center [522, 243] width 372 height 242
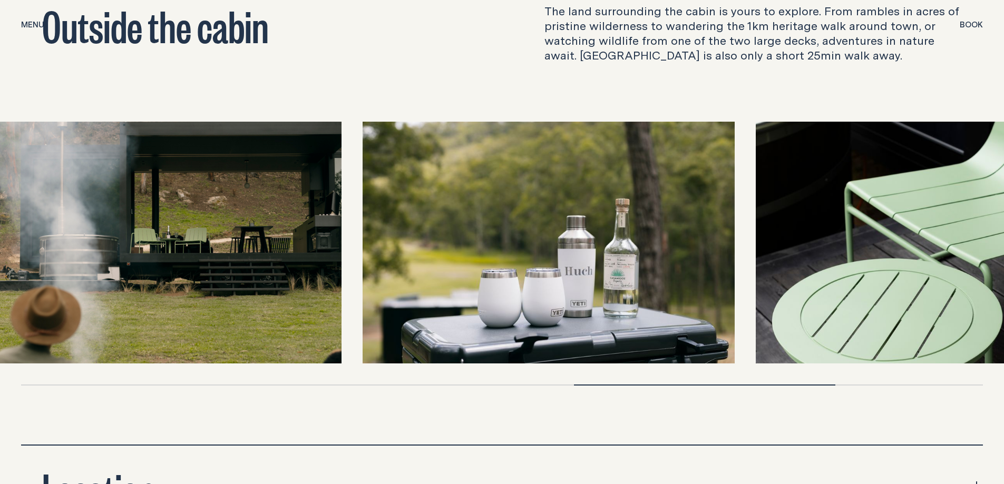
drag, startPoint x: 649, startPoint y: 283, endPoint x: 453, endPoint y: 302, distance: 197.4
click at [453, 302] on img at bounding box center [548, 243] width 372 height 242
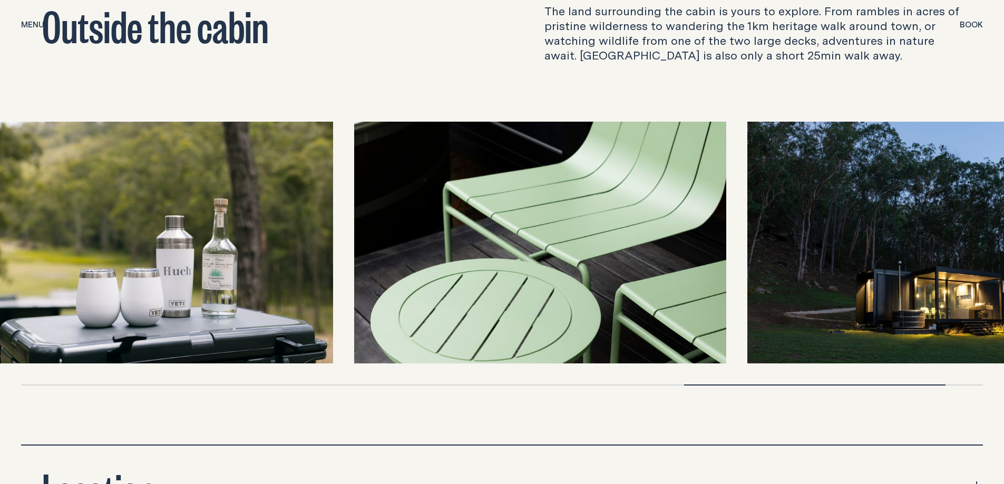
drag, startPoint x: 649, startPoint y: 297, endPoint x: 391, endPoint y: 313, distance: 258.6
click at [391, 313] on img at bounding box center [540, 243] width 372 height 242
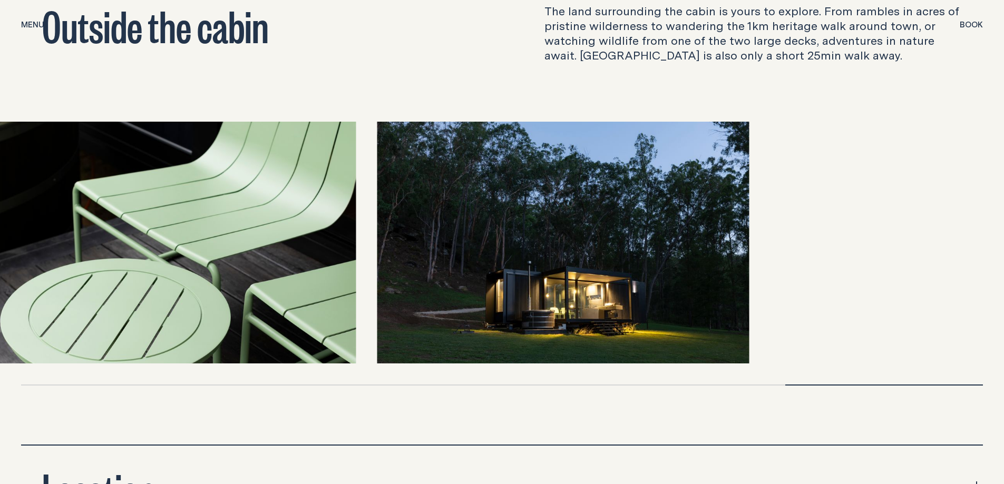
drag, startPoint x: 793, startPoint y: 291, endPoint x: 229, endPoint y: 289, distance: 564.2
click at [229, 289] on div at bounding box center [501, 243] width 961 height 242
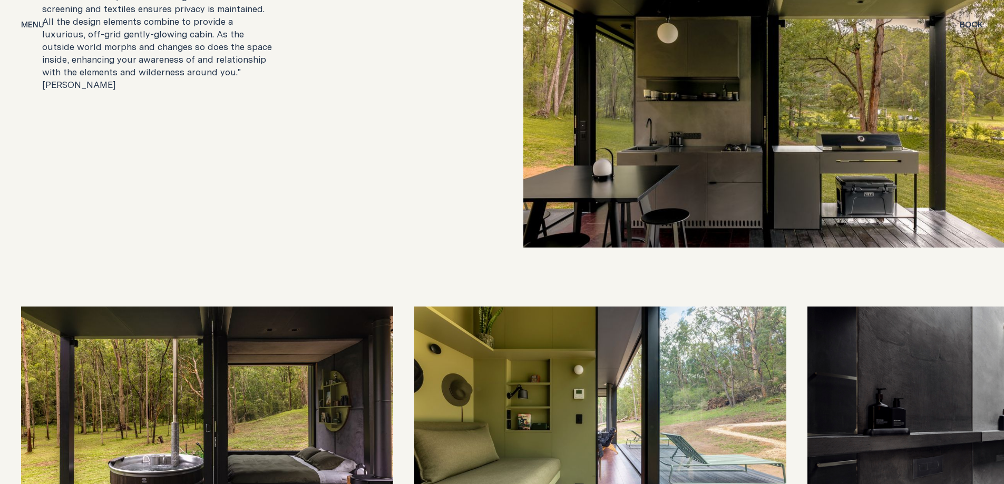
scroll to position [2212, 0]
